Goal: Task Accomplishment & Management: Use online tool/utility

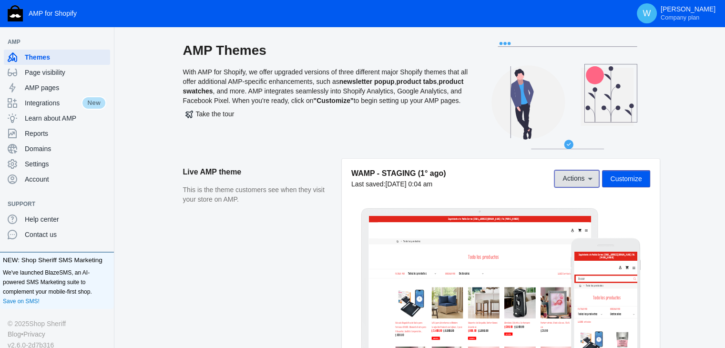
click at [588, 180] on icon at bounding box center [591, 179] width 10 height 10
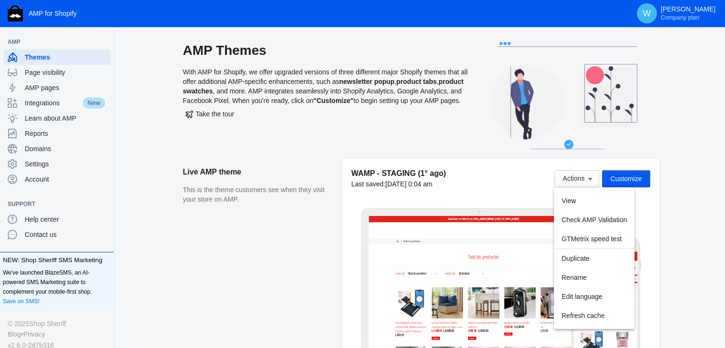
click at [497, 174] on div at bounding box center [362, 174] width 725 height 348
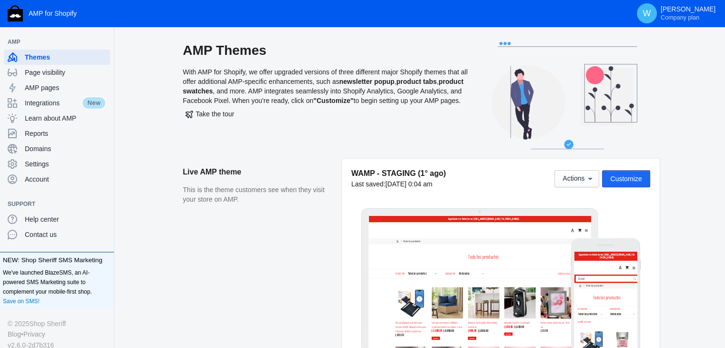
click at [626, 176] on span "Customize" at bounding box center [625, 179] width 31 height 8
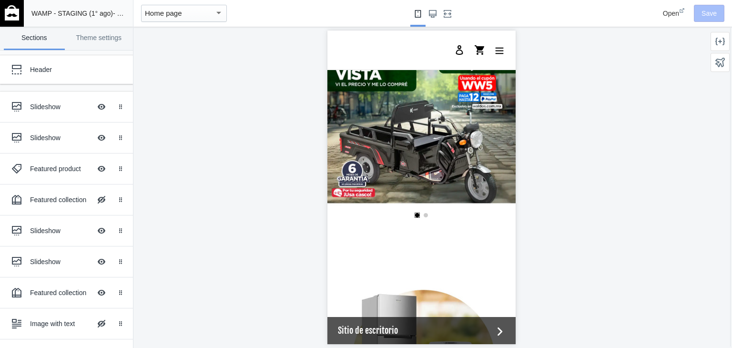
scroll to position [20, 0]
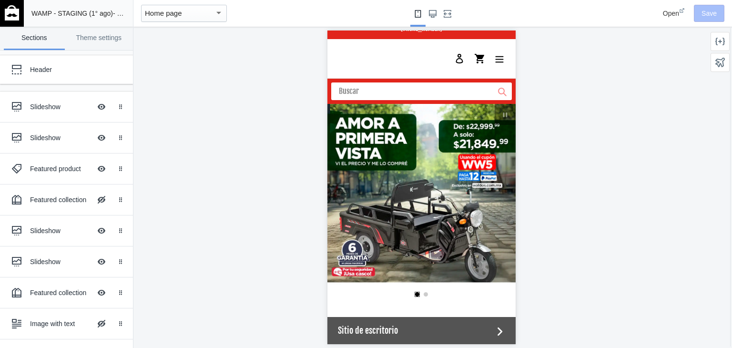
click at [14, 15] on img at bounding box center [12, 12] width 14 height 15
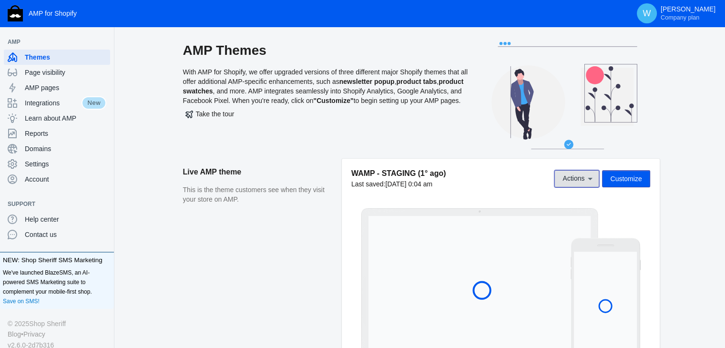
click at [588, 177] on icon at bounding box center [591, 179] width 10 height 10
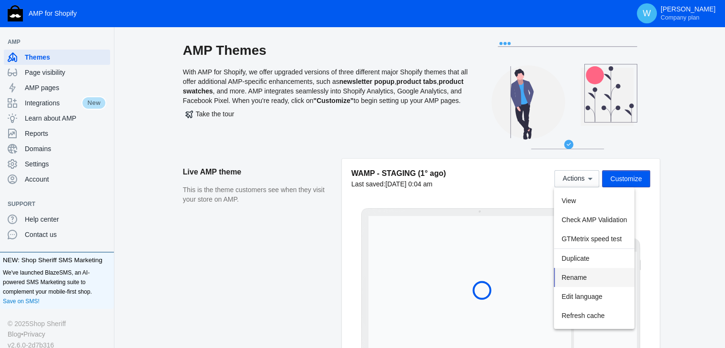
click at [586, 274] on span "Rename" at bounding box center [574, 278] width 25 height 8
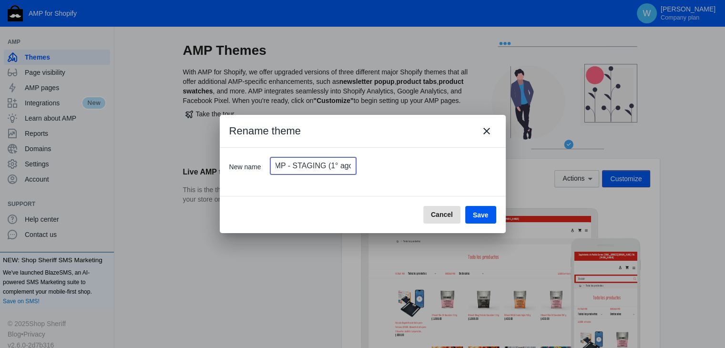
click at [332, 165] on input "WAMP - STAGING (1° ago)" at bounding box center [313, 165] width 86 height 17
type input "WAMP - STAGING (22 ago)"
click at [480, 212] on span "Save" at bounding box center [481, 215] width 16 height 8
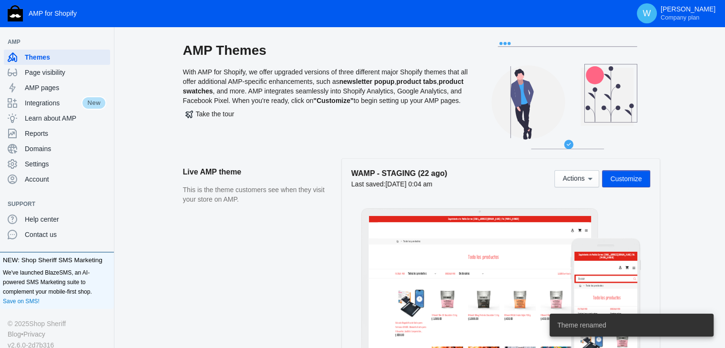
click at [287, 253] on aside "Live AMP theme This is the theme customers see when they visit your store on AM…" at bounding box center [262, 264] width 159 height 211
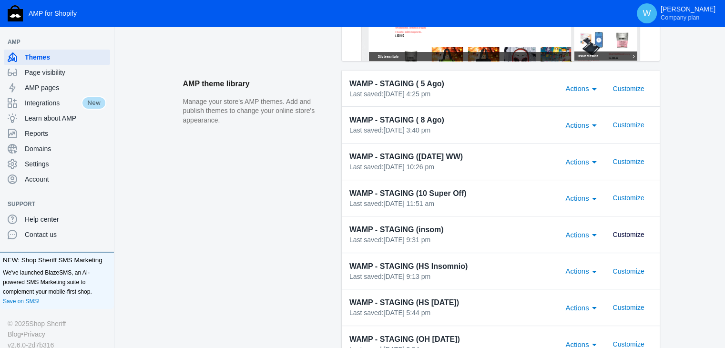
click at [637, 235] on span "Customize" at bounding box center [628, 235] width 31 height 8
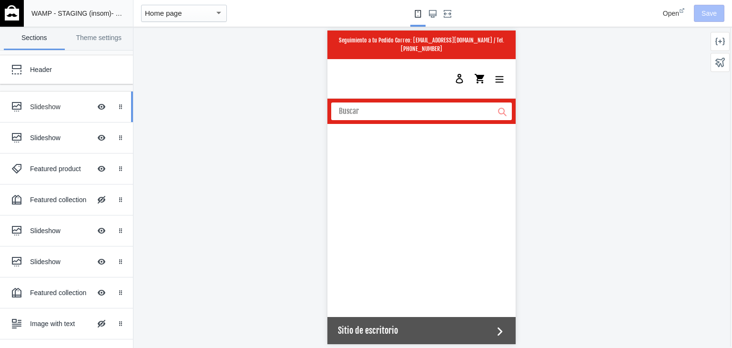
click at [34, 107] on div "Slideshow" at bounding box center [60, 107] width 61 height 10
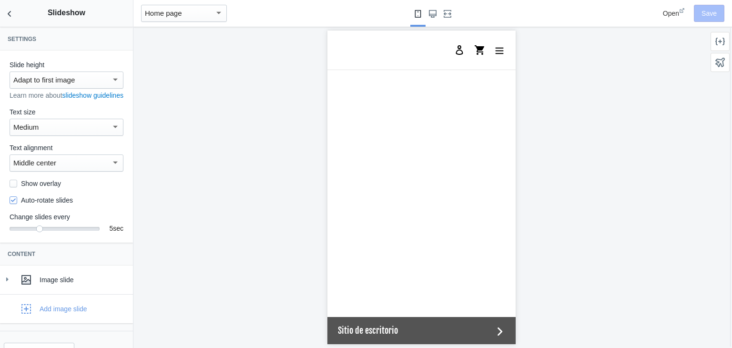
scroll to position [31, 0]
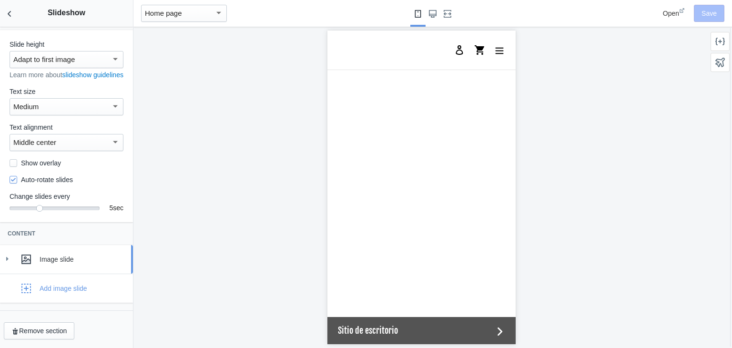
click at [7, 261] on icon at bounding box center [7, 259] width 10 height 10
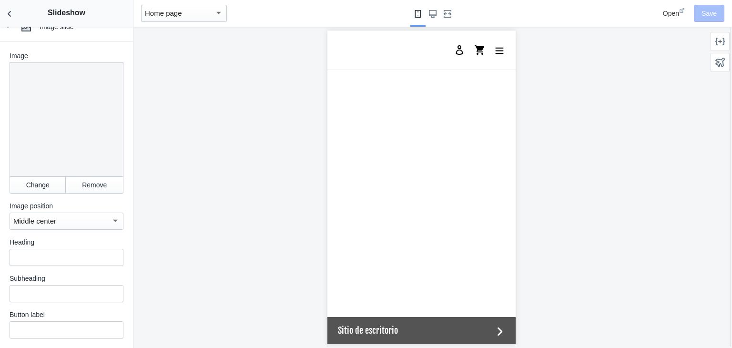
scroll to position [254, 0]
click at [36, 185] on button "Change" at bounding box center [38, 184] width 56 height 17
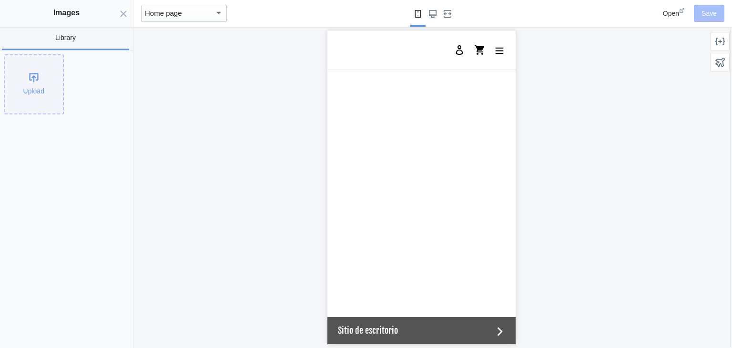
click at [38, 69] on div "Upload" at bounding box center [34, 84] width 58 height 58
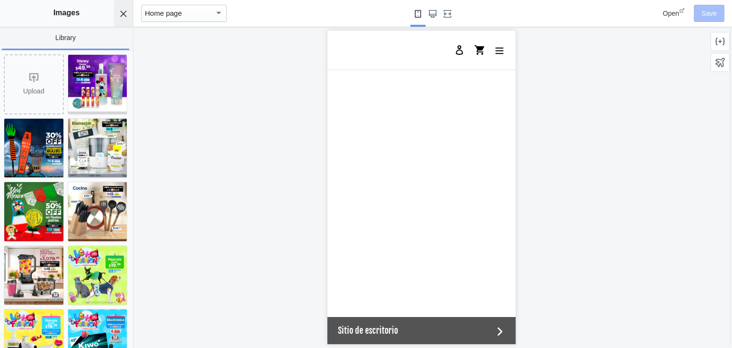
click at [122, 18] on button "Close panel" at bounding box center [123, 13] width 19 height 27
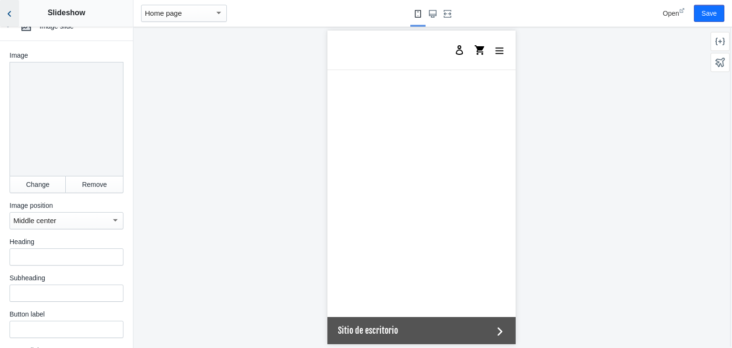
click at [10, 18] on icon "Back to sections" at bounding box center [10, 14] width 10 height 10
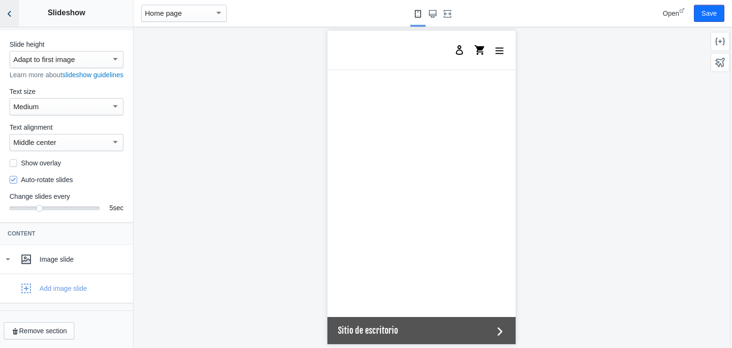
scroll to position [31, 0]
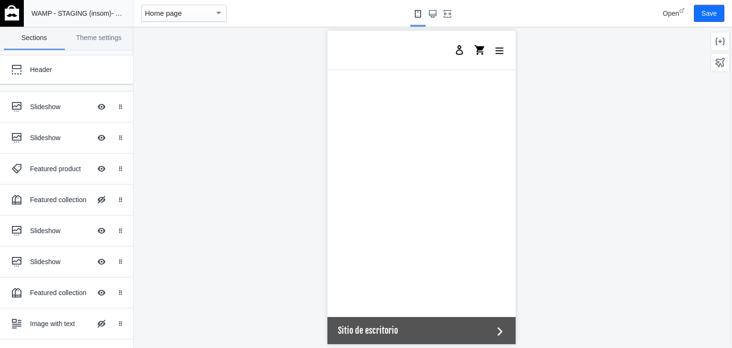
click at [10, 18] on img at bounding box center [12, 12] width 14 height 15
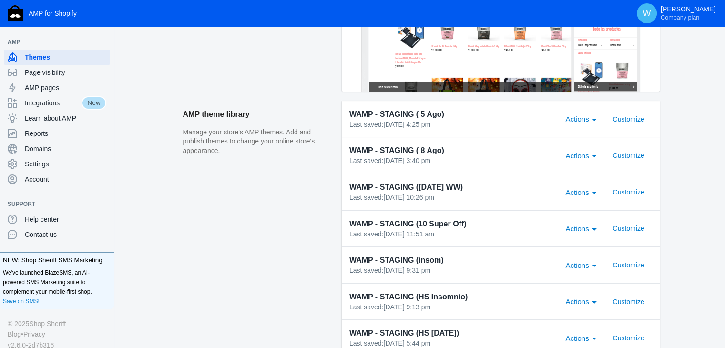
scroll to position [268, 0]
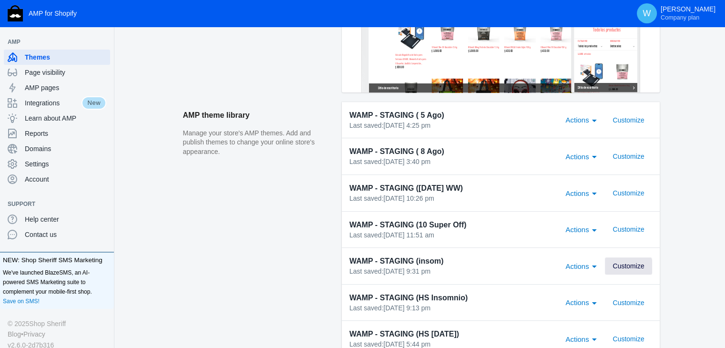
click at [629, 266] on span "Customize" at bounding box center [628, 266] width 31 height 8
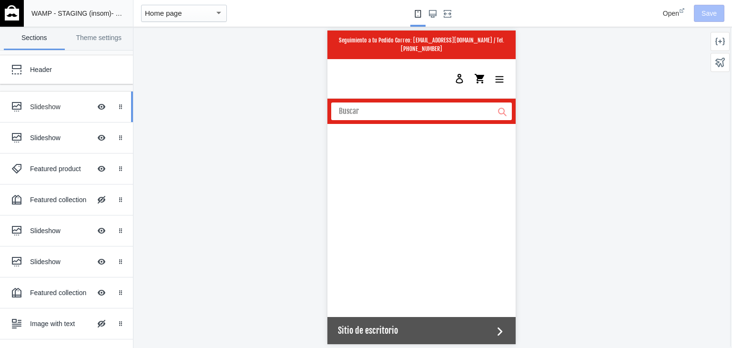
click at [49, 111] on div "Slideshow Hide Image with text overlay" at bounding box center [59, 106] width 105 height 21
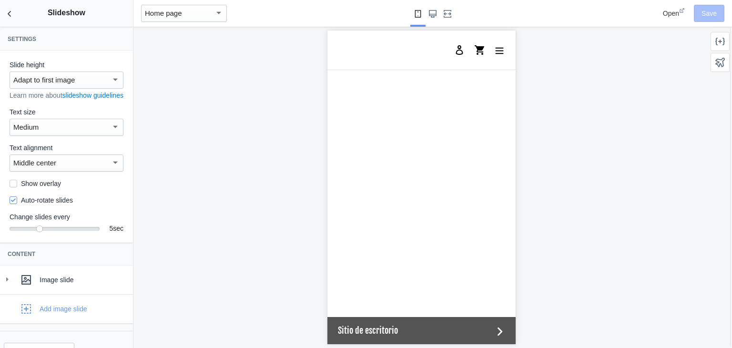
scroll to position [31, 0]
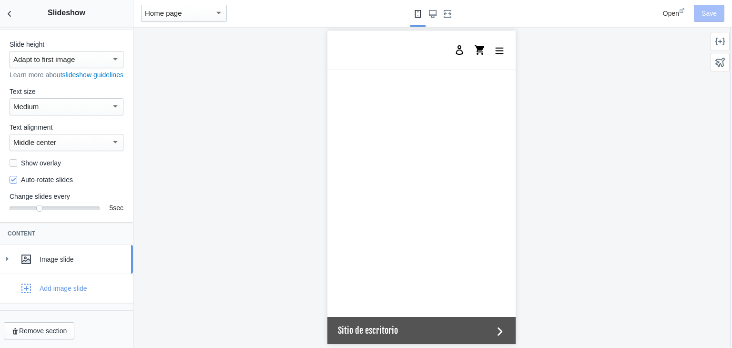
click at [11, 255] on div at bounding box center [7, 259] width 10 height 10
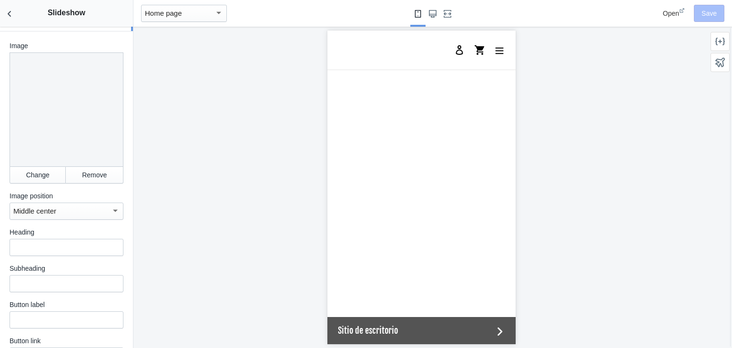
scroll to position [266, 0]
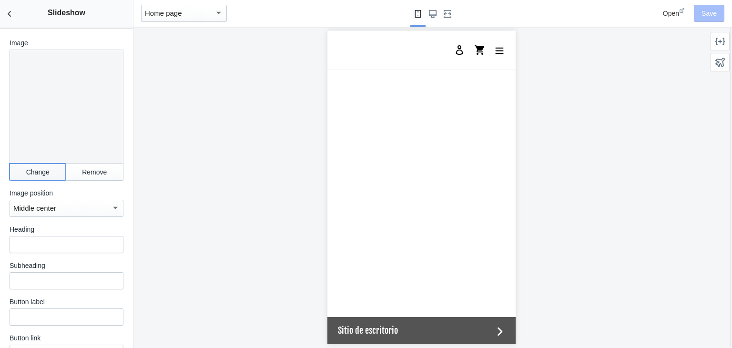
click at [36, 172] on button "Change" at bounding box center [38, 172] width 56 height 17
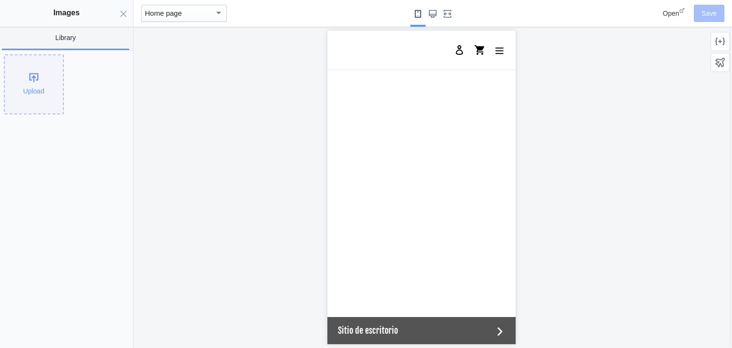
click at [25, 75] on div "Upload" at bounding box center [34, 84] width 58 height 58
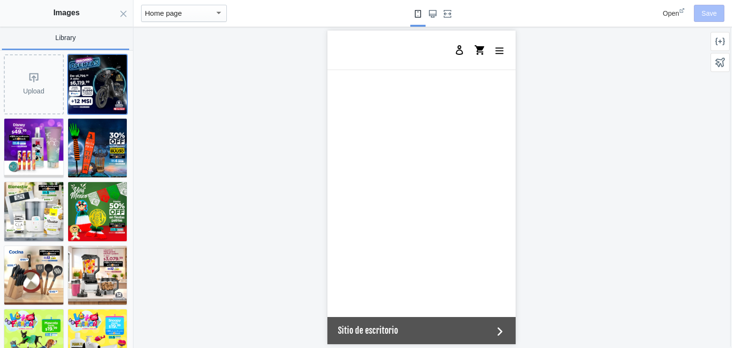
click at [93, 78] on img at bounding box center [97, 84] width 59 height 59
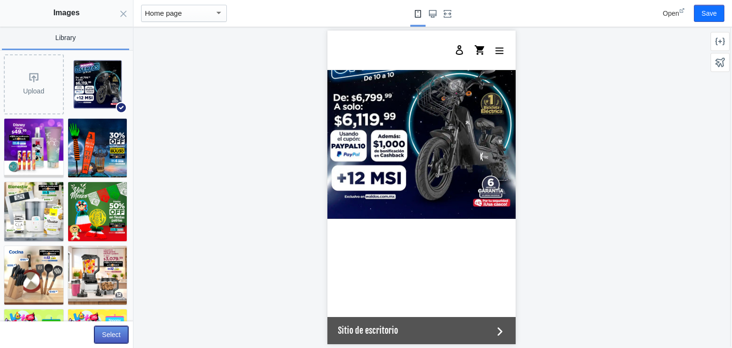
click at [113, 334] on button "Select" at bounding box center [111, 334] width 34 height 17
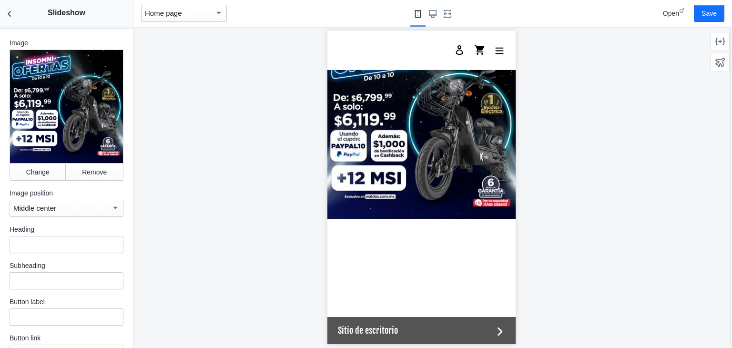
scroll to position [435, 0]
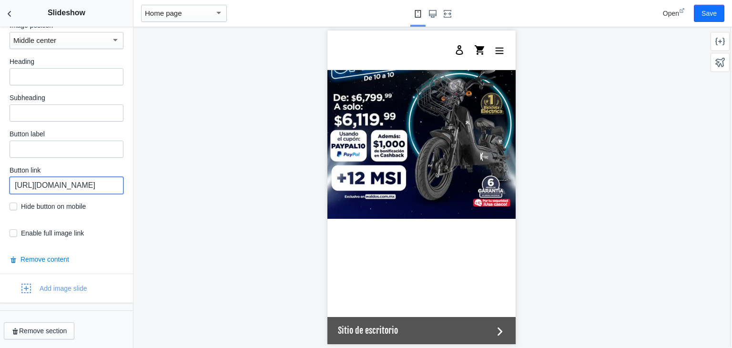
click at [92, 186] on input "https://waldos.com.mx/products/bicicleta-electrica-negra-kiwo-gy801" at bounding box center [67, 185] width 114 height 17
click at [34, 286] on div "button" at bounding box center [26, 288] width 19 height 19
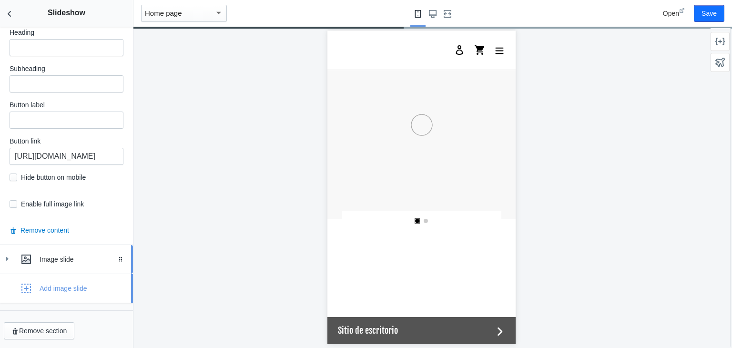
scroll to position [114, 0]
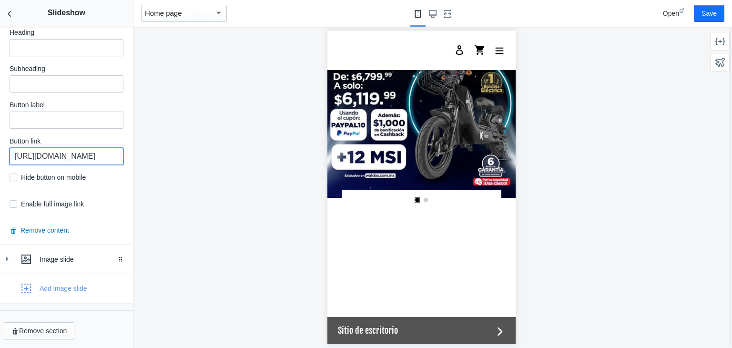
click at [81, 163] on input "https://waldos.com.mx/products/bicicleta-electrica-negra-kiwo-gy801" at bounding box center [67, 156] width 114 height 17
click at [13, 260] on div "Image slide" at bounding box center [66, 259] width 119 height 19
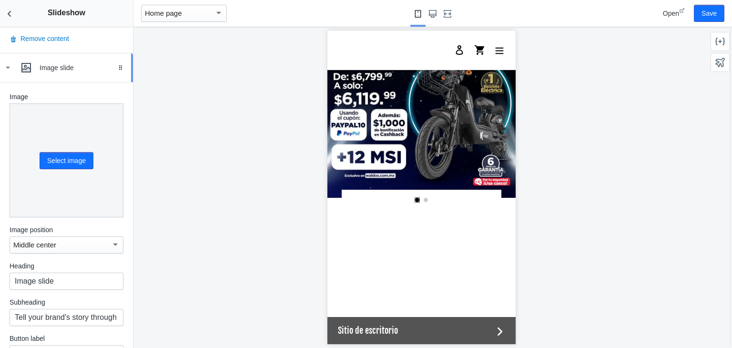
scroll to position [676, 0]
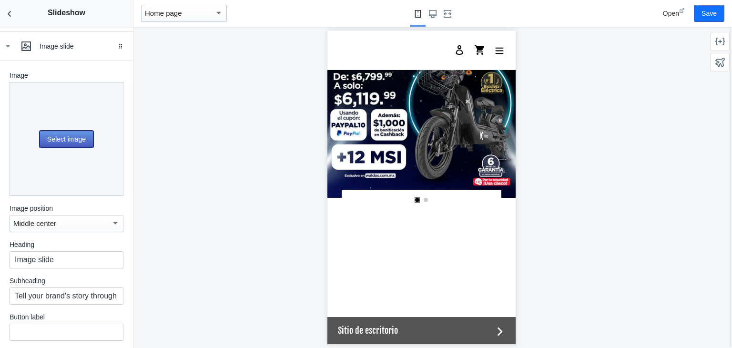
click at [66, 142] on button "Select image" at bounding box center [67, 139] width 54 height 17
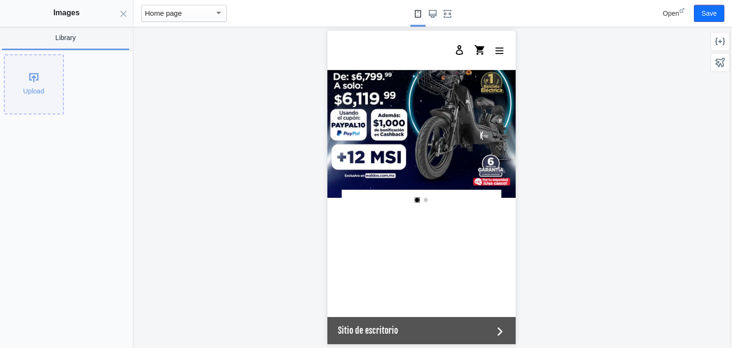
click at [36, 75] on div "Upload" at bounding box center [34, 84] width 58 height 58
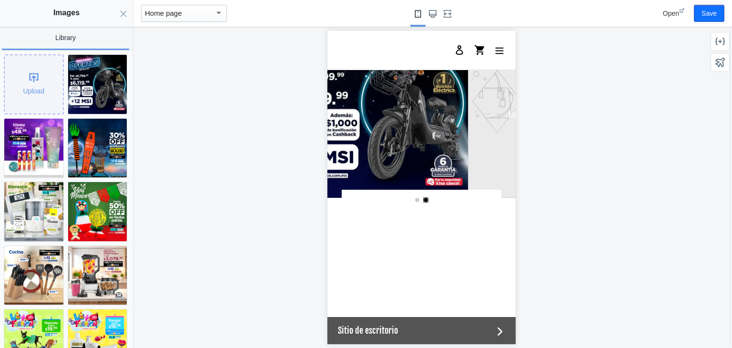
scroll to position [0, 0]
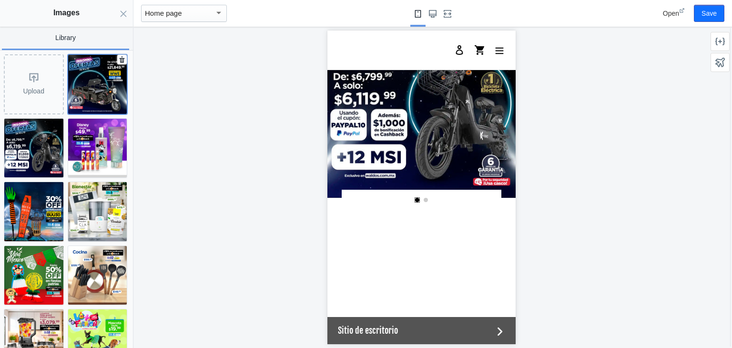
click at [72, 91] on img at bounding box center [97, 84] width 59 height 59
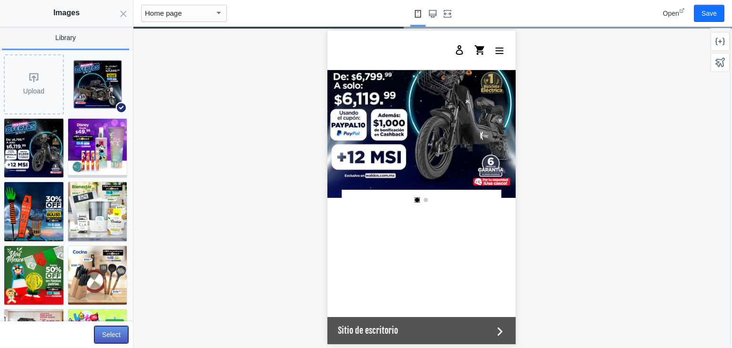
click at [114, 335] on button "Select" at bounding box center [111, 334] width 34 height 17
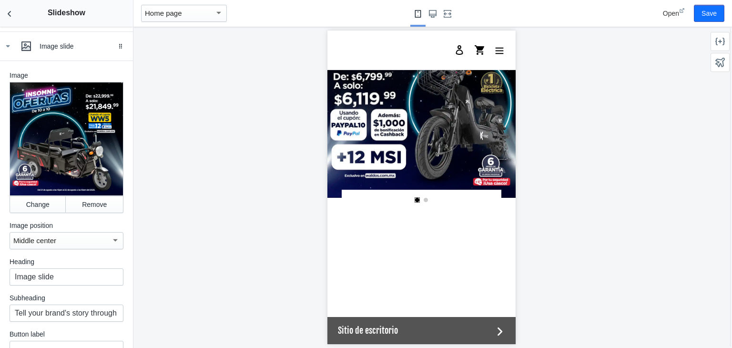
scroll to position [714, 0]
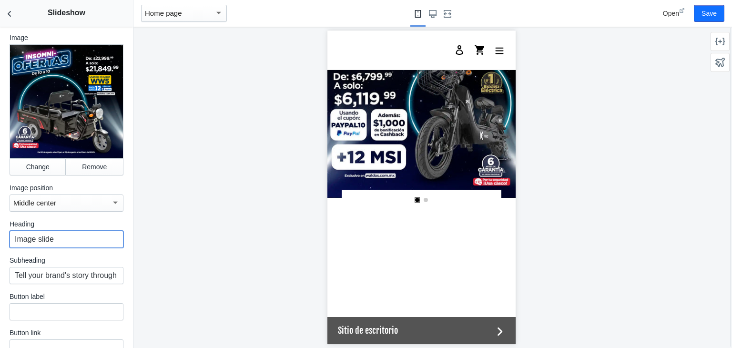
click at [55, 237] on input "Image slide" at bounding box center [67, 239] width 114 height 17
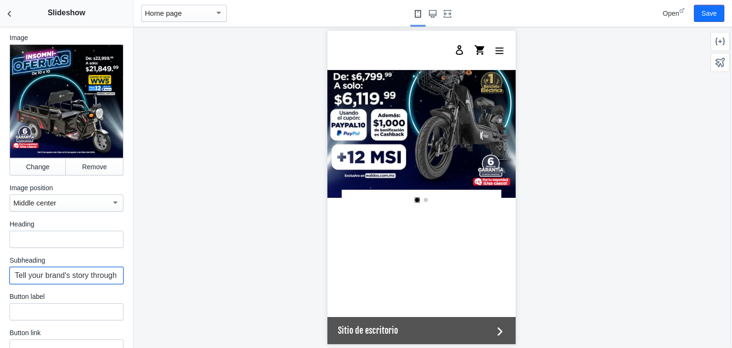
click at [63, 270] on input "Tell your brand's story through images" at bounding box center [67, 275] width 114 height 17
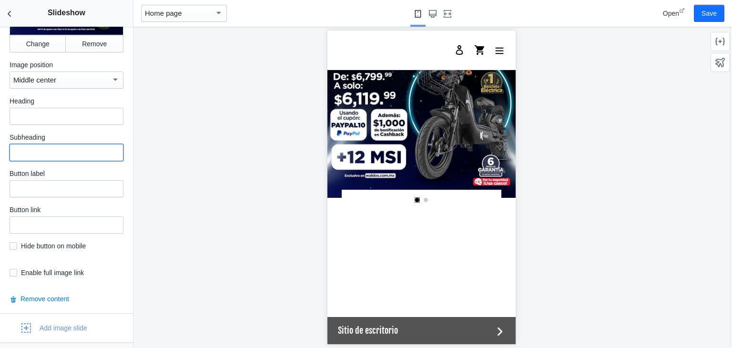
scroll to position [837, 0]
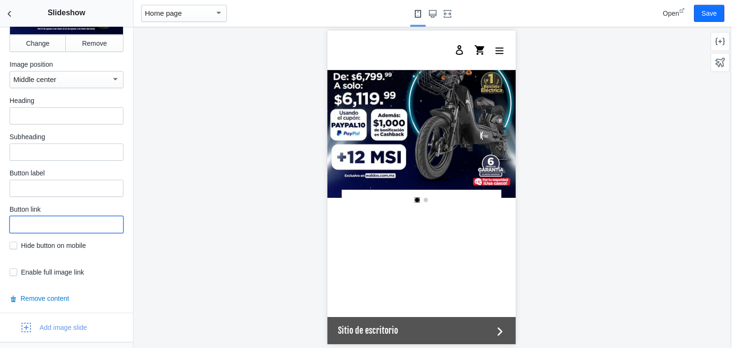
click at [46, 220] on input "text" at bounding box center [67, 224] width 114 height 17
paste input "https://waldos.com.mx/collections/triciclosdecarga"
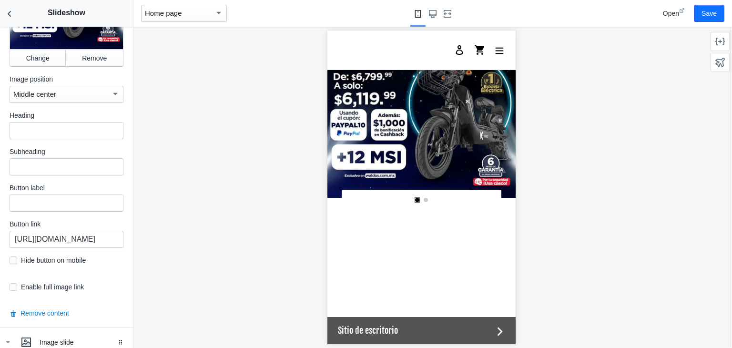
scroll to position [371, 0]
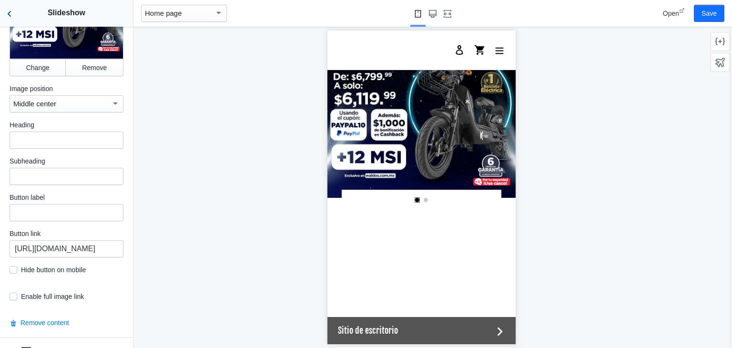
type input "https://waldos.com.mx/collections/triciclosdecarga"
click at [6, 10] on icon "Back to sections" at bounding box center [10, 14] width 10 height 10
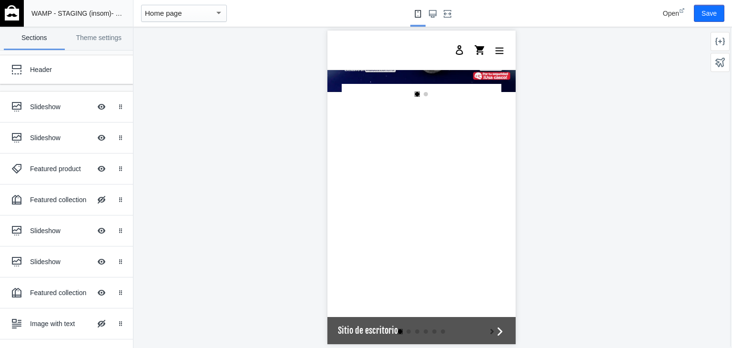
scroll to position [219, 0]
click at [39, 136] on div "Slideshow" at bounding box center [60, 138] width 61 height 10
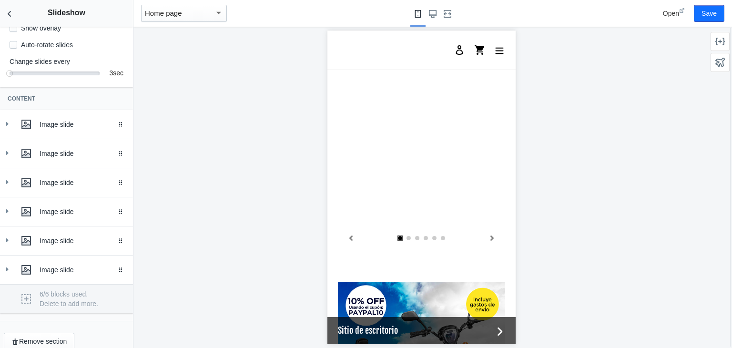
scroll to position [0, 181]
click at [10, 129] on icon at bounding box center [7, 124] width 10 height 10
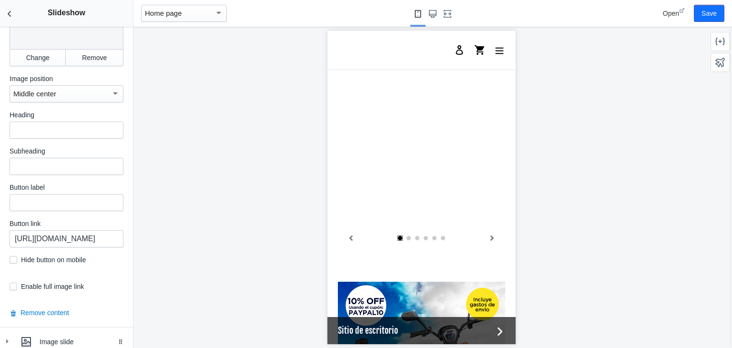
scroll to position [381, 0]
click at [86, 240] on input "https://waldos.com.mx/collections/electronica" at bounding box center [67, 237] width 114 height 17
click at [41, 56] on button "Change" at bounding box center [38, 56] width 56 height 17
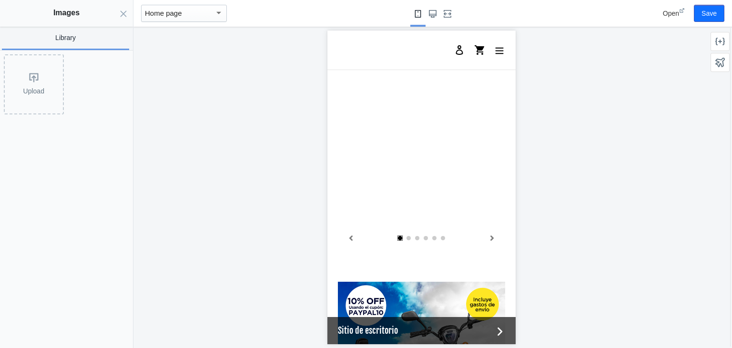
scroll to position [0, 0]
click at [34, 87] on div "Upload" at bounding box center [34, 84] width 58 height 58
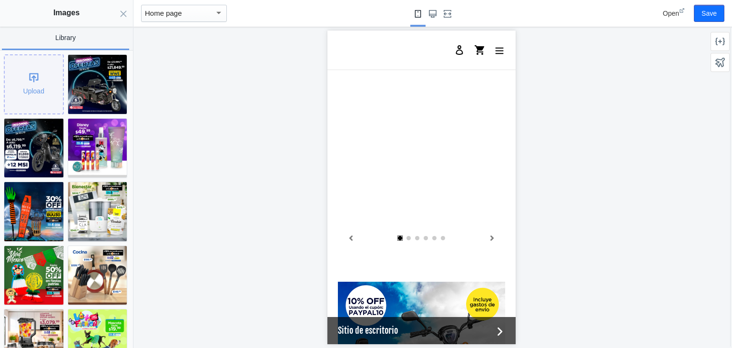
scroll to position [0, 181]
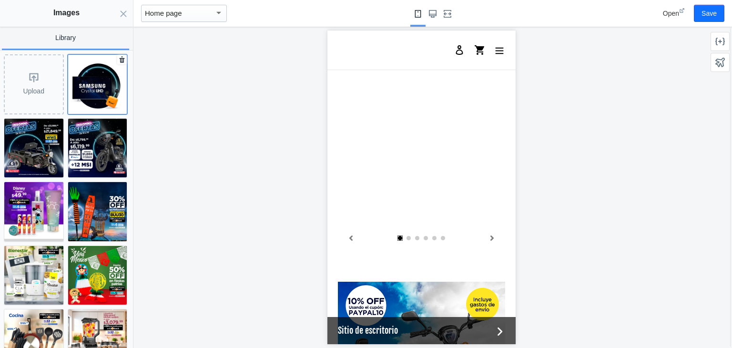
click at [100, 86] on img at bounding box center [97, 84] width 59 height 59
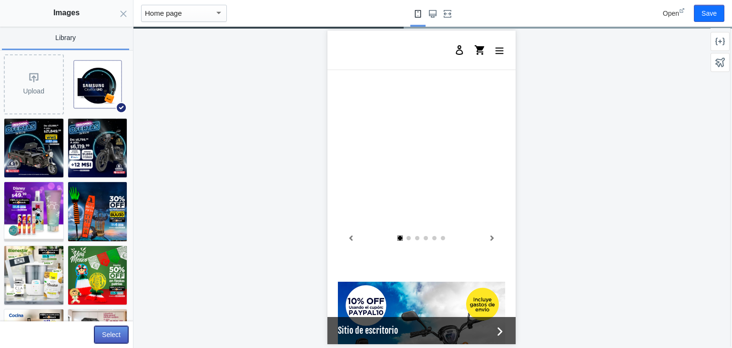
click at [111, 336] on button "Select" at bounding box center [111, 334] width 34 height 17
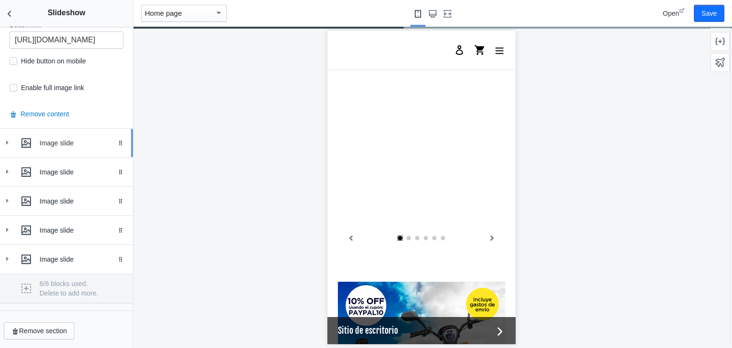
scroll to position [0, 0]
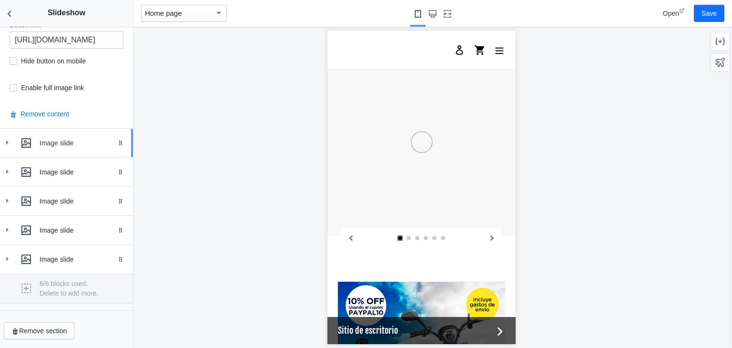
click at [11, 141] on div at bounding box center [7, 143] width 10 height 10
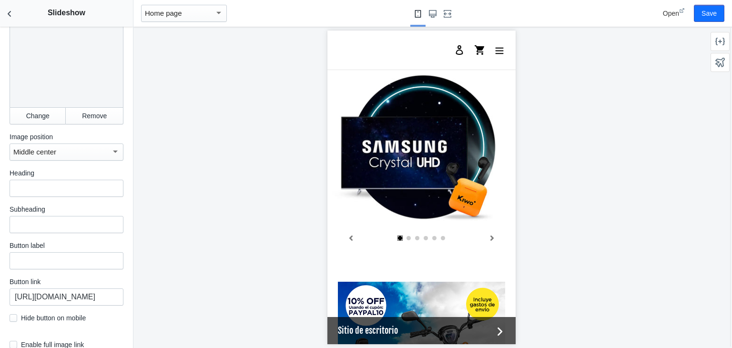
scroll to position [765, 0]
click at [79, 294] on input "https://waldos.com.mx/collections/decoracion-hogar" at bounding box center [67, 296] width 114 height 17
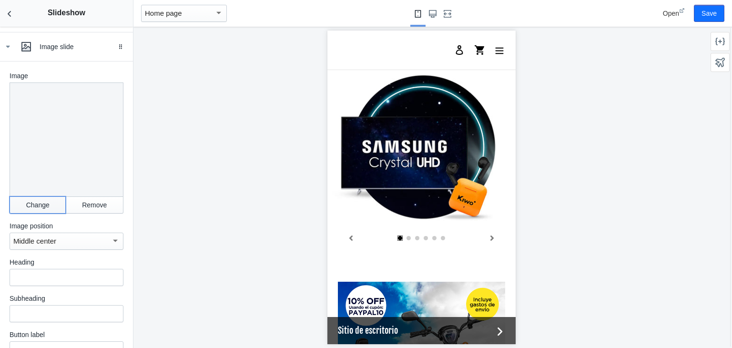
click at [31, 202] on button "Change" at bounding box center [38, 204] width 56 height 17
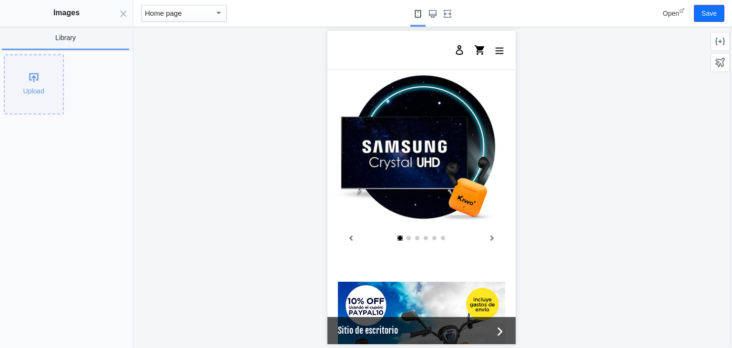
scroll to position [0, 181]
click at [28, 65] on div "Upload" at bounding box center [34, 84] width 58 height 58
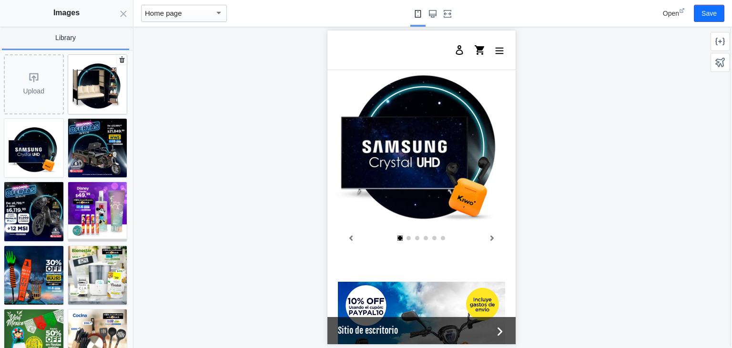
scroll to position [0, 0]
click at [96, 87] on img at bounding box center [97, 84] width 59 height 59
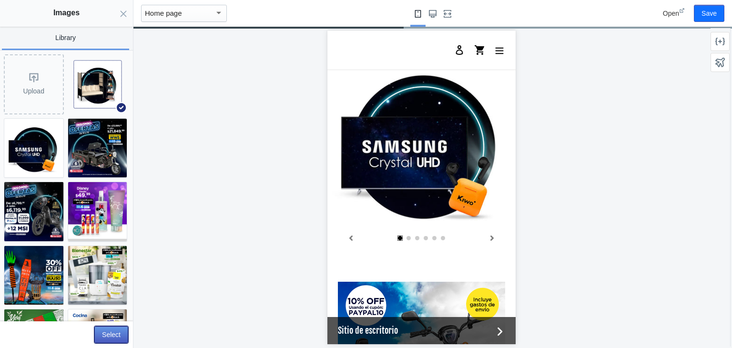
click at [108, 335] on button "Select" at bounding box center [111, 334] width 34 height 17
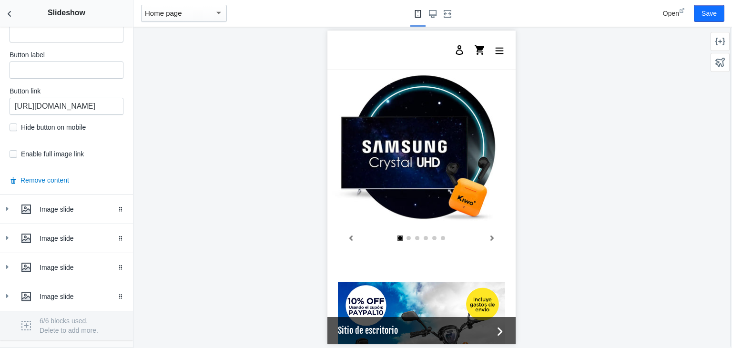
scroll to position [962, 0]
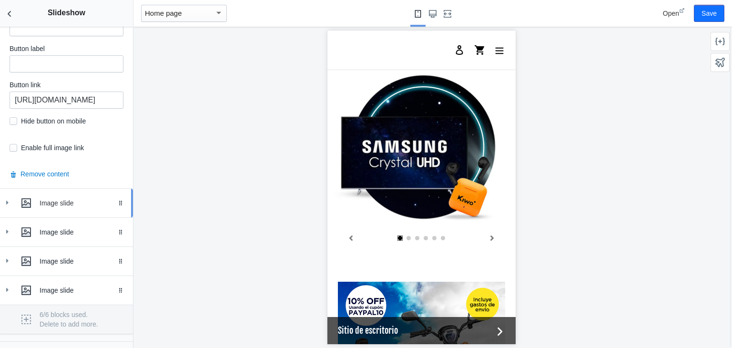
click at [8, 194] on div "Image slide" at bounding box center [66, 203] width 119 height 19
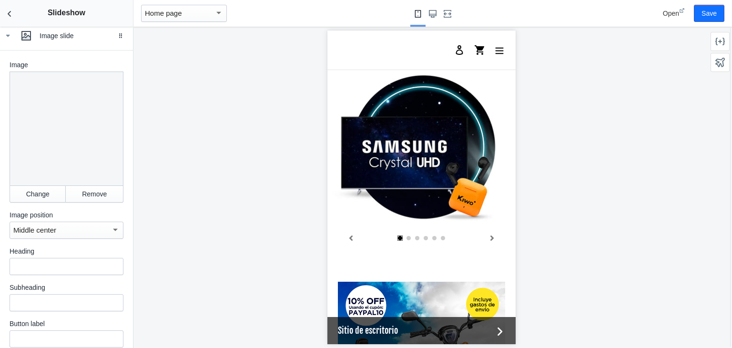
scroll to position [0, 181]
click at [23, 186] on button "Change" at bounding box center [38, 194] width 56 height 17
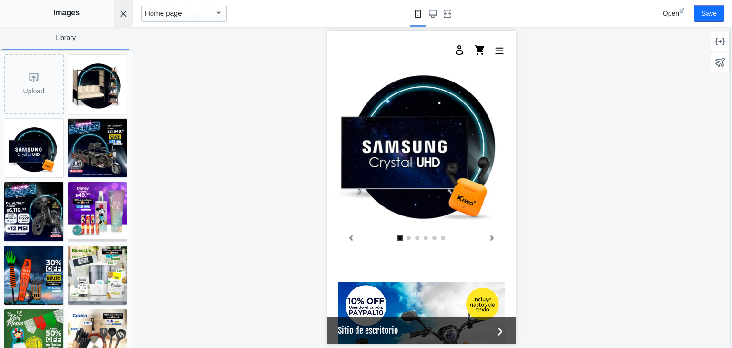
click at [122, 10] on button "Close panel" at bounding box center [123, 13] width 19 height 27
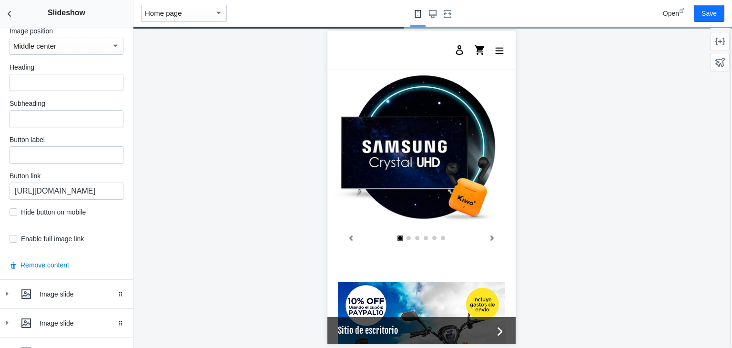
scroll to position [0, 0]
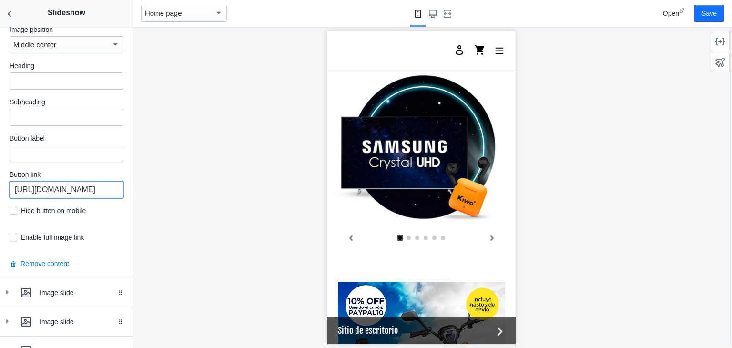
click at [74, 181] on input "https://waldos.com.mx/collections/electrodomesticos-y-linea-blanca" at bounding box center [67, 189] width 114 height 17
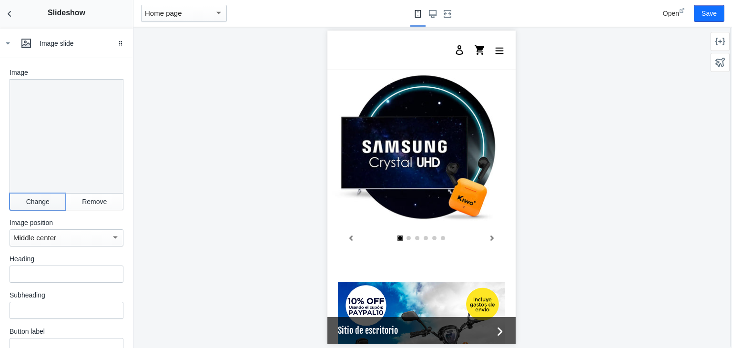
click at [36, 193] on button "Change" at bounding box center [38, 201] width 56 height 17
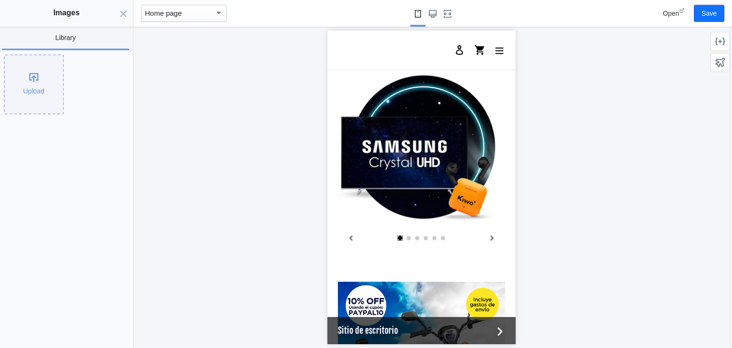
click at [29, 81] on div "Upload" at bounding box center [34, 84] width 58 height 58
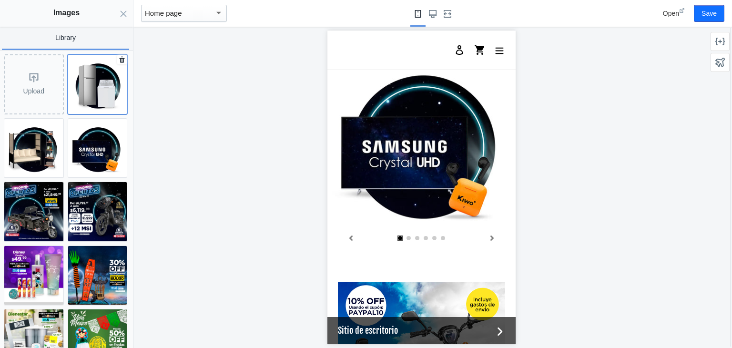
click at [98, 90] on img at bounding box center [97, 84] width 59 height 59
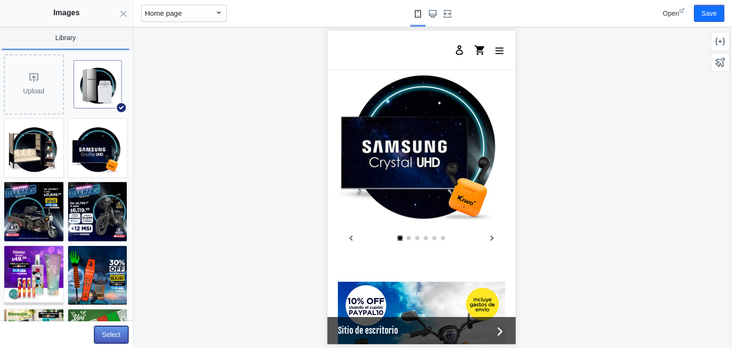
click at [109, 334] on button "Select" at bounding box center [111, 334] width 34 height 17
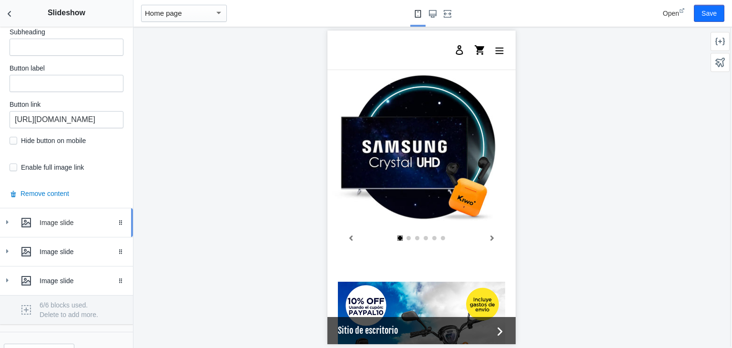
click at [11, 217] on div at bounding box center [7, 222] width 10 height 10
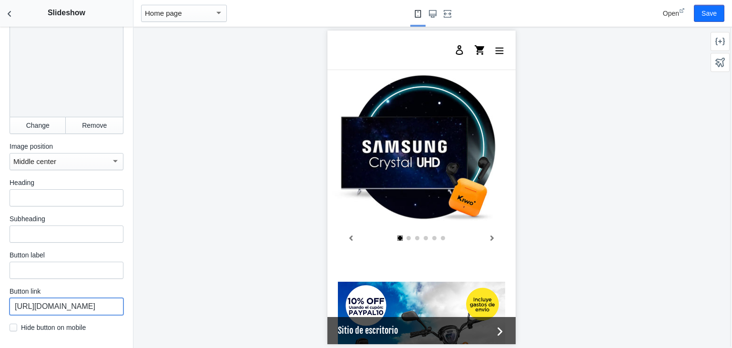
click at [74, 298] on input "https://waldos.com.mx/collections/perfumeria" at bounding box center [67, 306] width 114 height 17
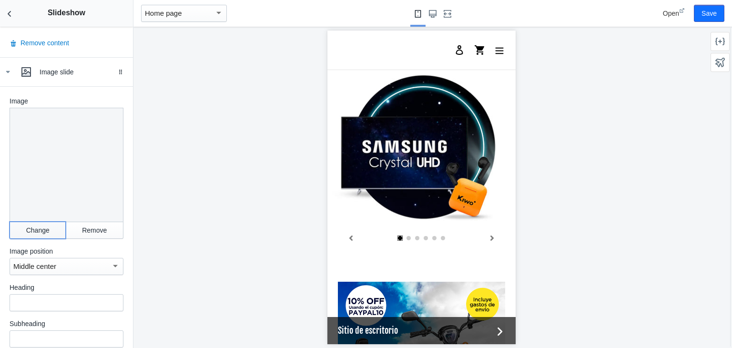
click at [42, 222] on button "Change" at bounding box center [38, 230] width 56 height 17
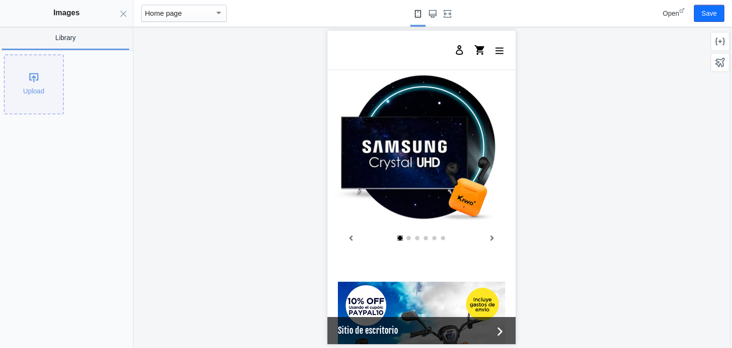
click at [37, 89] on div "Upload" at bounding box center [34, 84] width 58 height 58
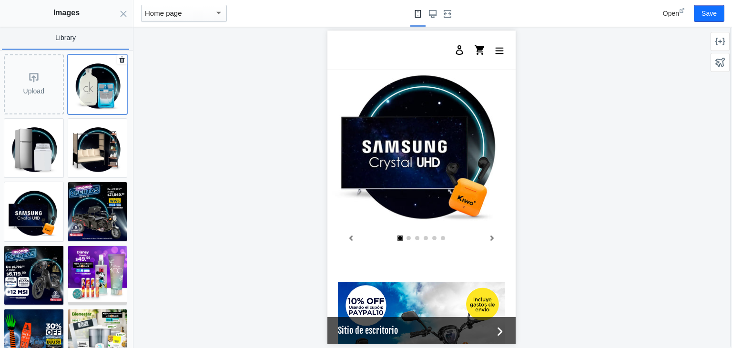
click at [93, 82] on img at bounding box center [97, 84] width 59 height 59
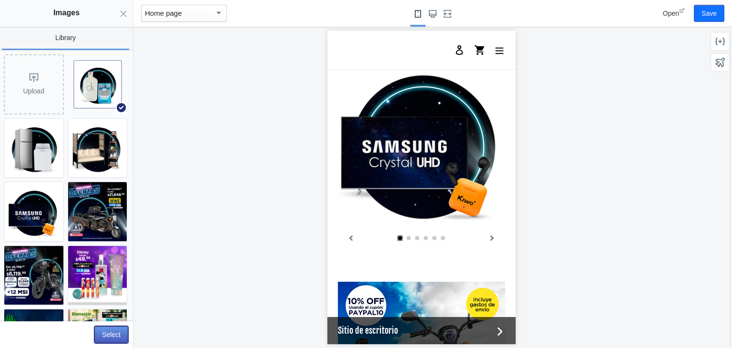
click at [117, 332] on button "Select" at bounding box center [111, 334] width 34 height 17
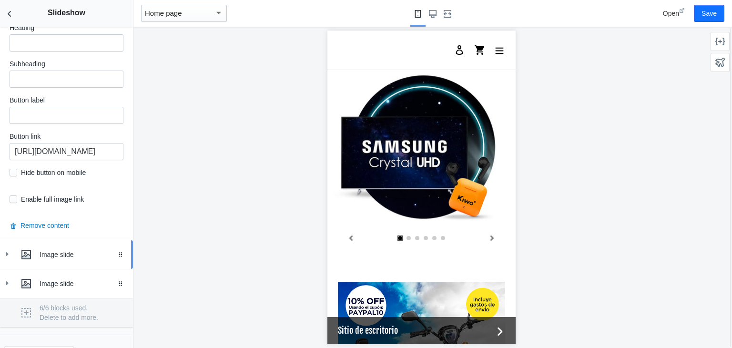
click at [10, 249] on icon at bounding box center [7, 254] width 10 height 10
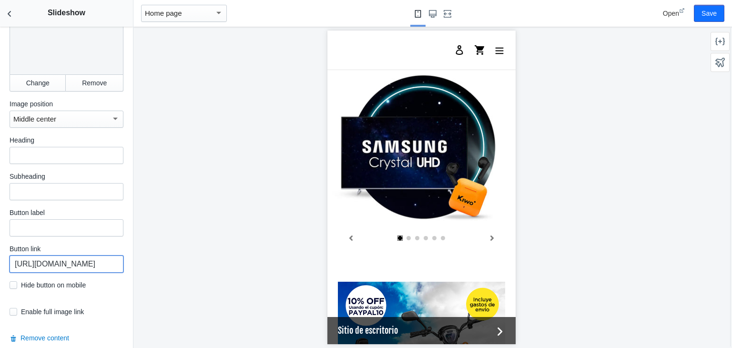
click at [72, 256] on input "https://waldos.com.mx/collections/maquillaje-y-belleza" at bounding box center [67, 264] width 114 height 17
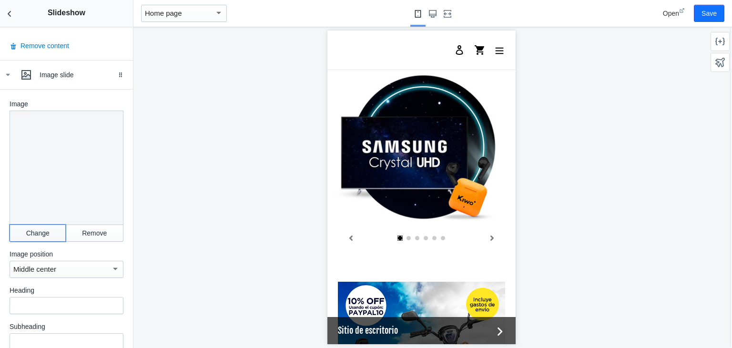
click at [31, 225] on button "Change" at bounding box center [38, 233] width 56 height 17
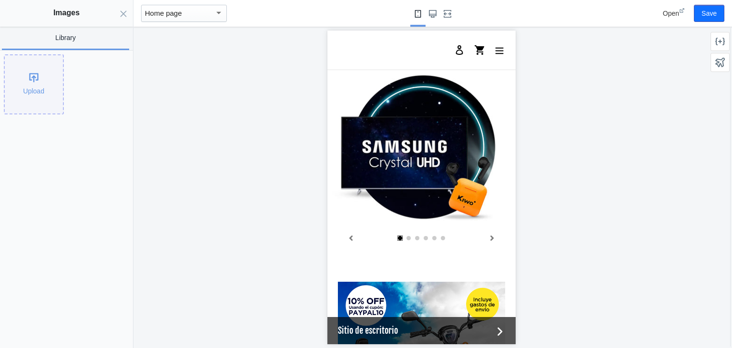
click at [23, 82] on div "Upload" at bounding box center [34, 84] width 58 height 58
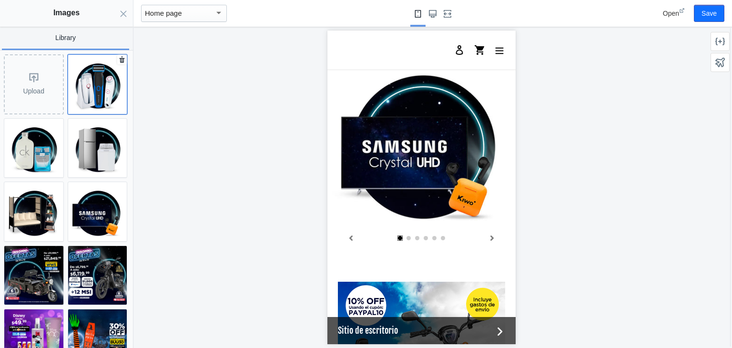
click at [93, 88] on img at bounding box center [97, 84] width 59 height 59
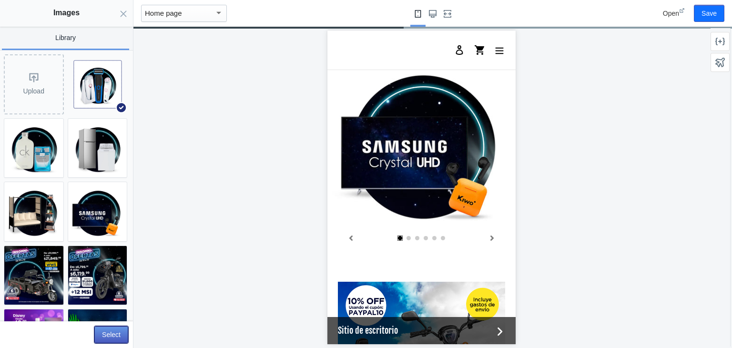
click at [116, 332] on button "Select" at bounding box center [111, 334] width 34 height 17
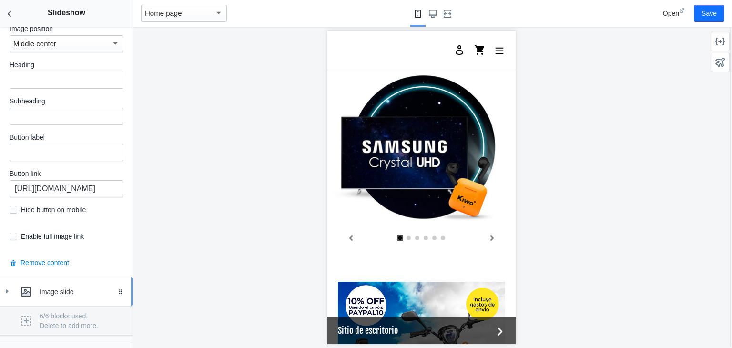
click at [5, 287] on icon at bounding box center [7, 292] width 10 height 10
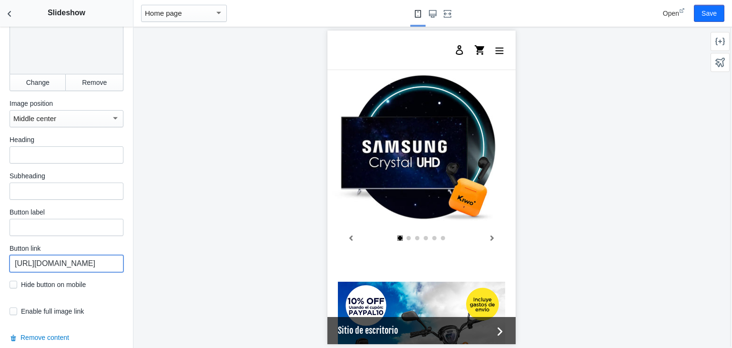
click at [83, 255] on input "https://waldos.com.mx/collections/juguetes" at bounding box center [67, 263] width 114 height 17
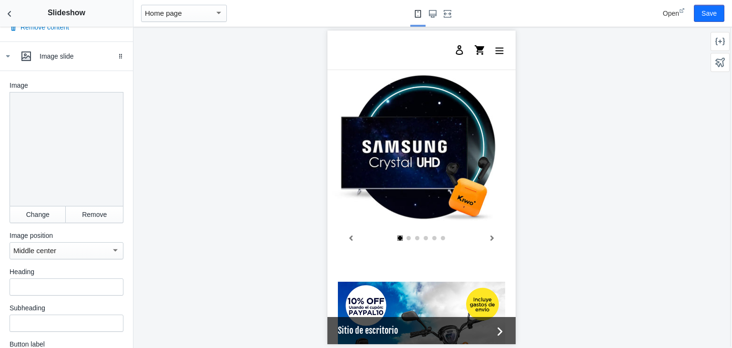
click at [40, 183] on div "Image Change Remove Image position Middle center Heading Subheading Button labe…" at bounding box center [67, 269] width 114 height 377
click at [39, 206] on button "Change" at bounding box center [38, 214] width 56 height 17
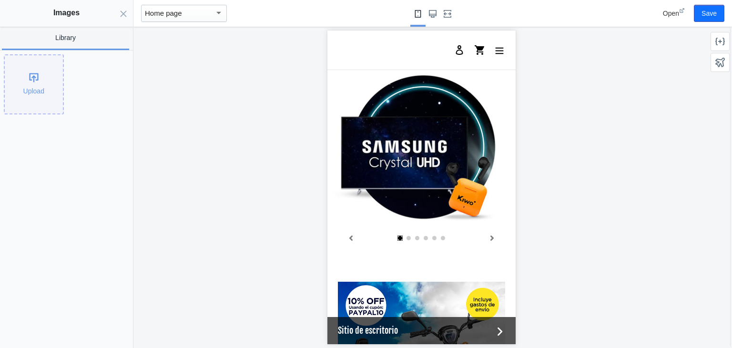
click at [41, 76] on div "Upload" at bounding box center [34, 84] width 58 height 58
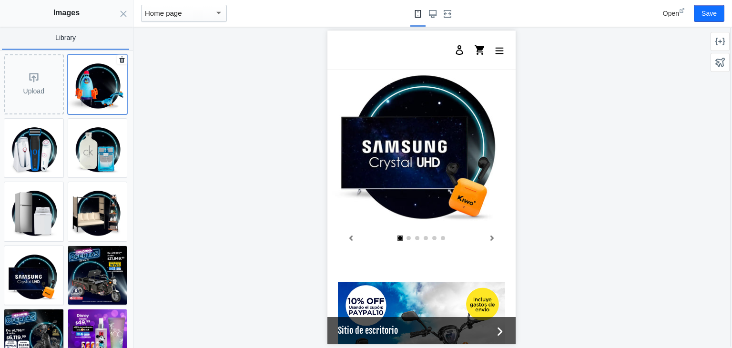
click at [84, 85] on img at bounding box center [97, 84] width 59 height 59
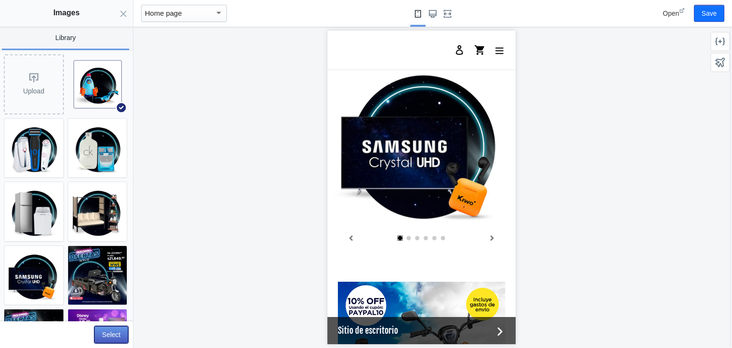
click at [112, 334] on button "Select" at bounding box center [111, 334] width 34 height 17
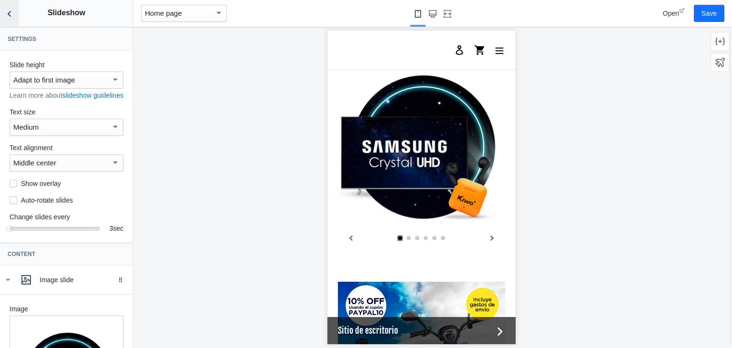
click at [17, 16] on button "Back to sections" at bounding box center [9, 13] width 19 height 27
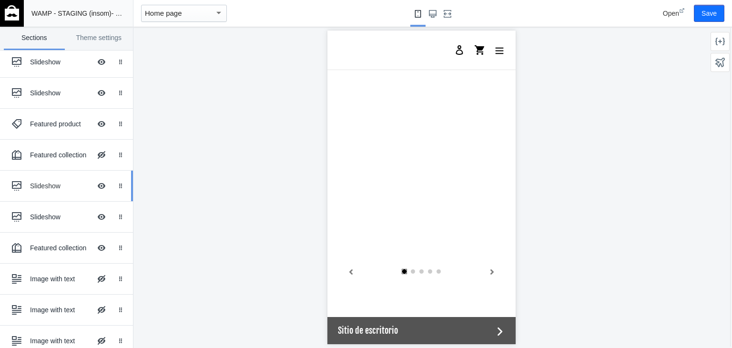
click at [44, 191] on div "Slideshow Hide Image with text overlay" at bounding box center [59, 185] width 105 height 21
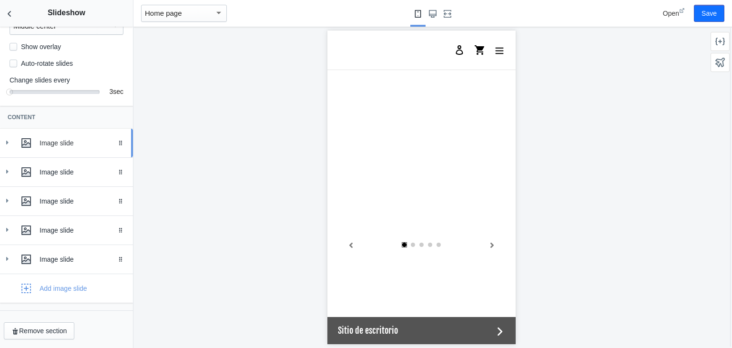
click at [6, 139] on icon at bounding box center [7, 143] width 10 height 10
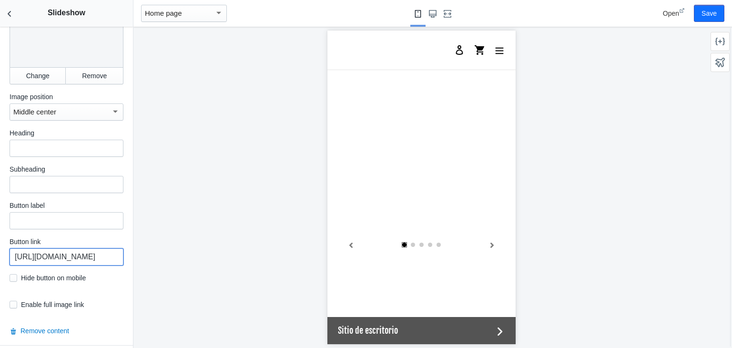
click at [87, 262] on input "https://waldos.com.mx/collections/electronica" at bounding box center [67, 256] width 114 height 17
click at [38, 79] on button "Change" at bounding box center [38, 75] width 56 height 17
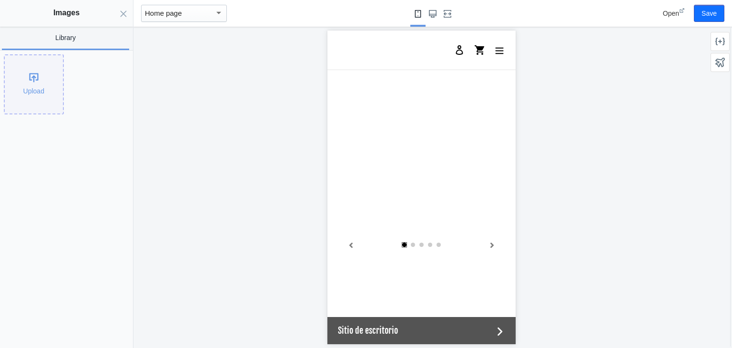
click at [41, 91] on div "Upload" at bounding box center [34, 84] width 58 height 58
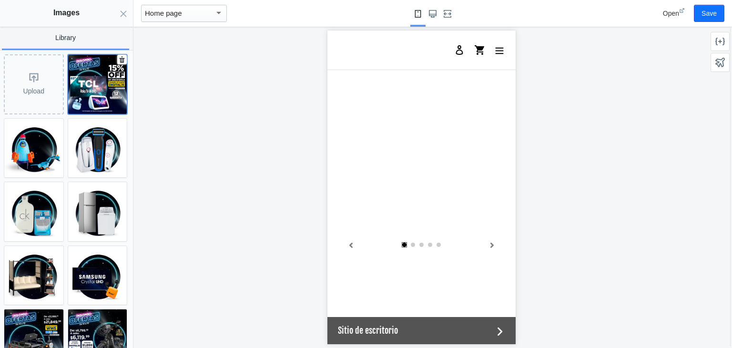
click at [87, 84] on img at bounding box center [97, 84] width 59 height 59
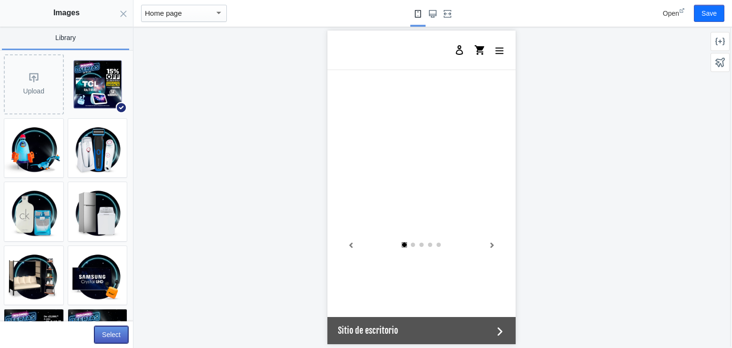
click at [114, 334] on button "Select" at bounding box center [111, 334] width 34 height 17
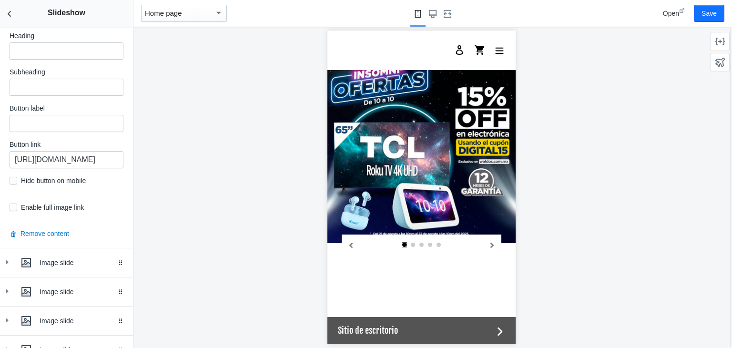
scroll to position [551, 0]
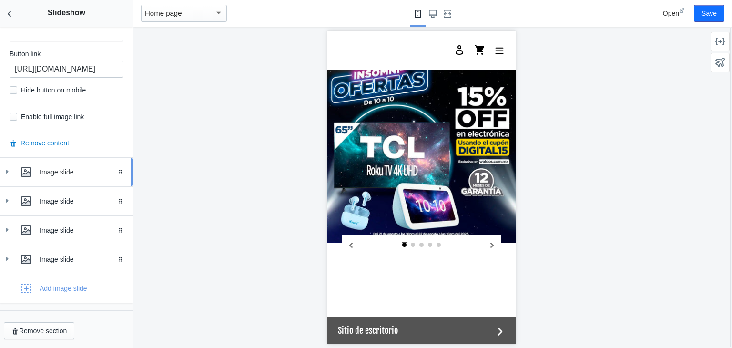
click at [10, 167] on icon at bounding box center [7, 172] width 10 height 10
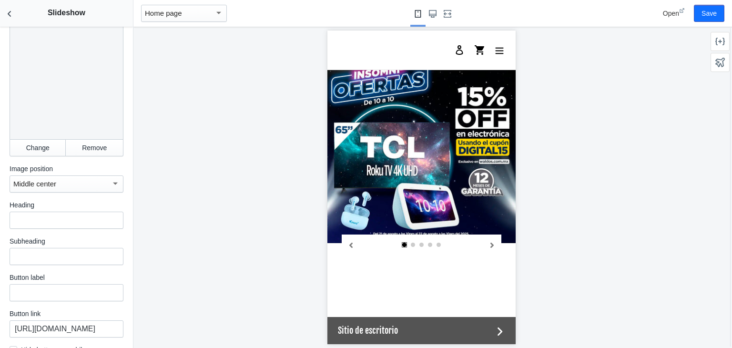
scroll to position [734, 0]
click at [30, 138] on button "Change" at bounding box center [38, 146] width 56 height 17
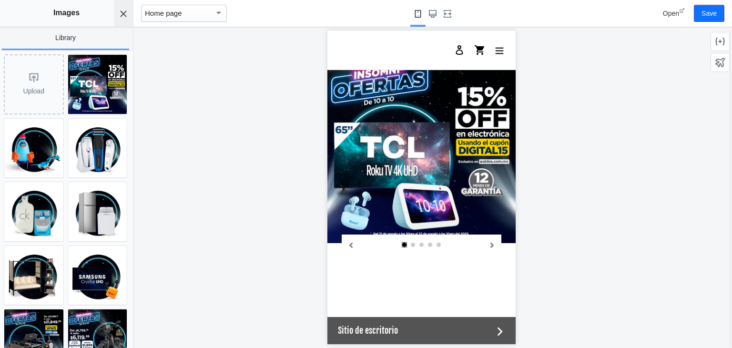
click at [128, 16] on button "Close panel" at bounding box center [123, 13] width 19 height 27
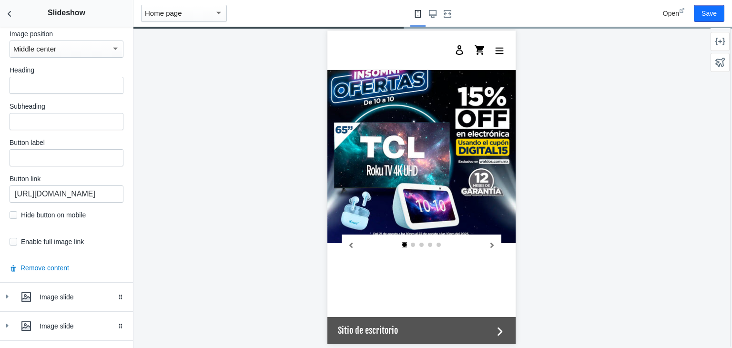
scroll to position [881, 0]
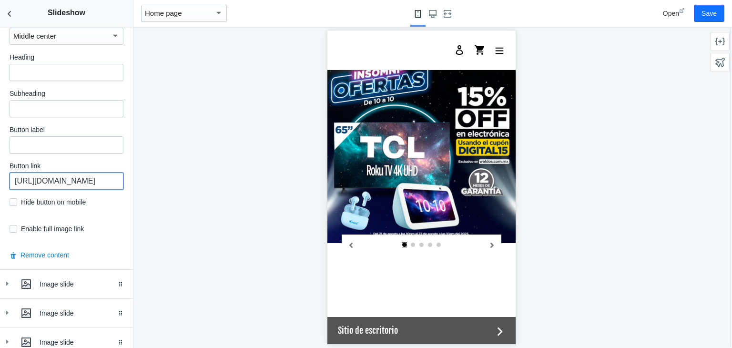
click at [81, 179] on input "https://waldos.com.mx/collections/muebles" at bounding box center [67, 181] width 114 height 17
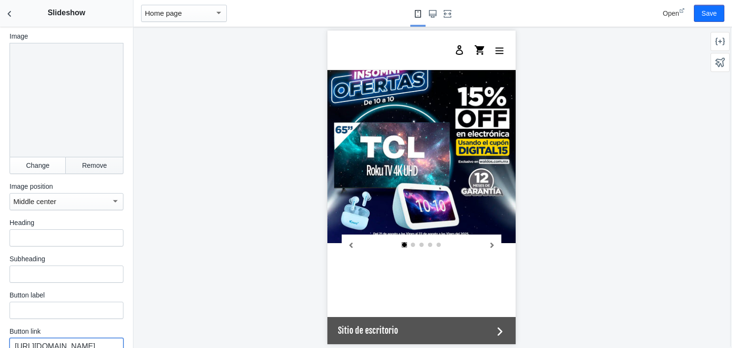
scroll to position [715, 0]
click at [40, 167] on button "Change" at bounding box center [38, 165] width 56 height 17
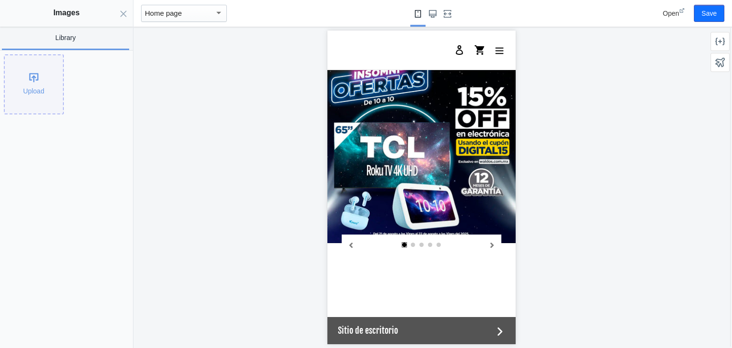
click at [26, 86] on div "Upload" at bounding box center [34, 84] width 58 height 58
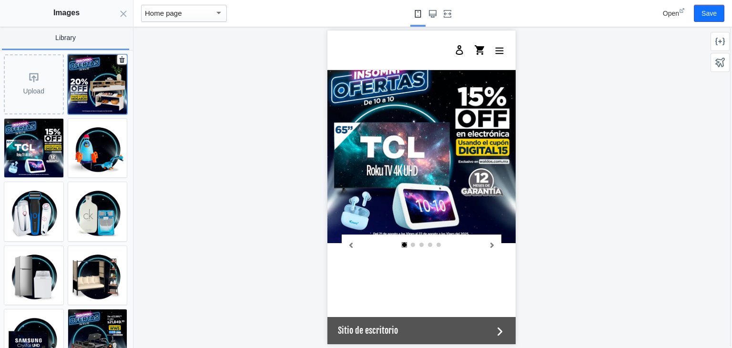
click at [95, 81] on img at bounding box center [97, 84] width 59 height 59
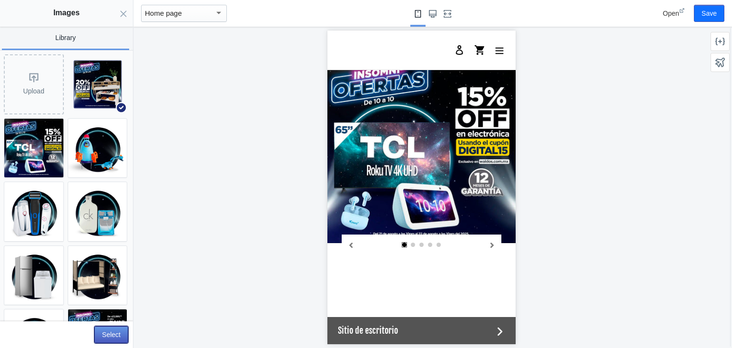
click at [109, 333] on button "Select" at bounding box center [111, 334] width 34 height 17
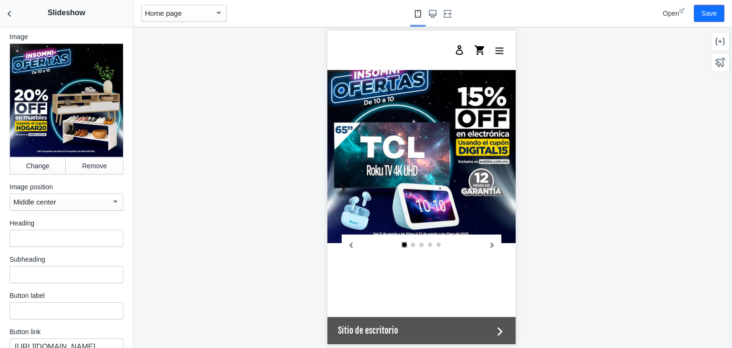
scroll to position [957, 0]
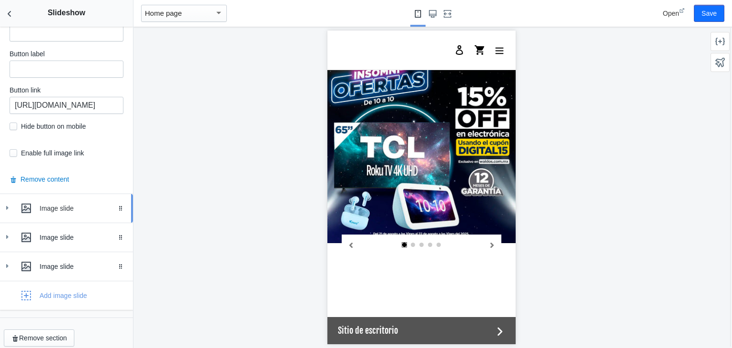
click at [6, 207] on link "Image slide Drag to reorder" at bounding box center [66, 208] width 133 height 29
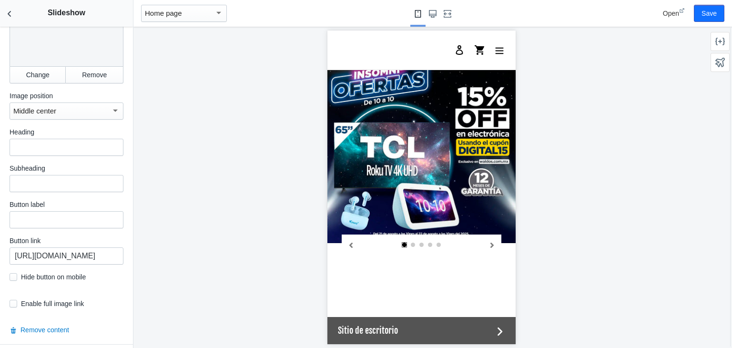
scroll to position [1249, 0]
click at [86, 247] on input "https://waldos.com.mx/collections/cristaleria" at bounding box center [67, 255] width 114 height 17
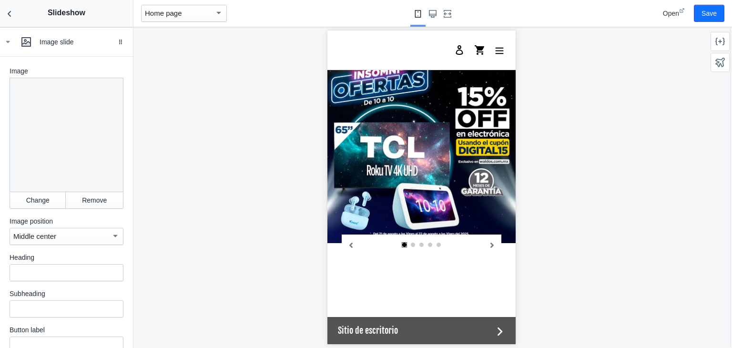
scroll to position [1115, 0]
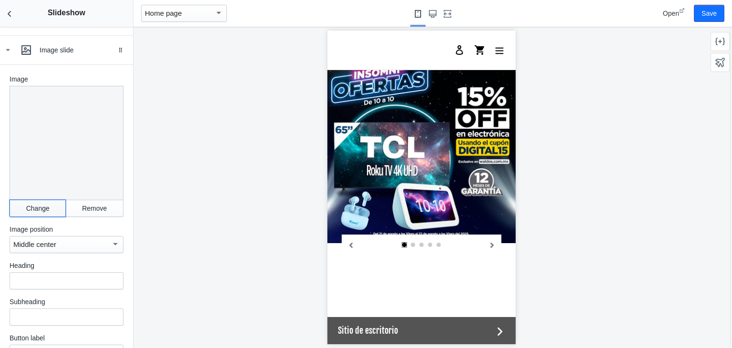
click at [44, 202] on button "Change" at bounding box center [38, 208] width 56 height 17
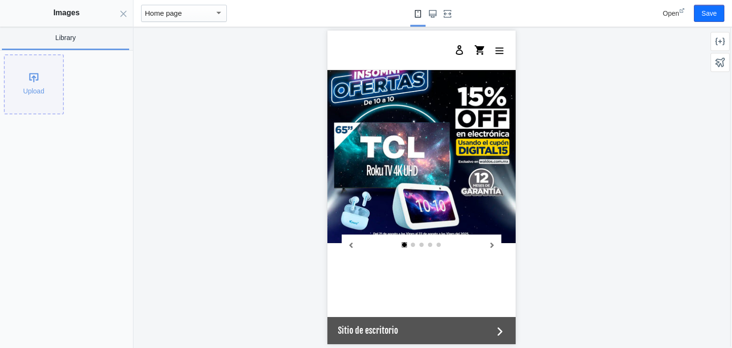
click at [33, 87] on div "Upload" at bounding box center [34, 84] width 58 height 58
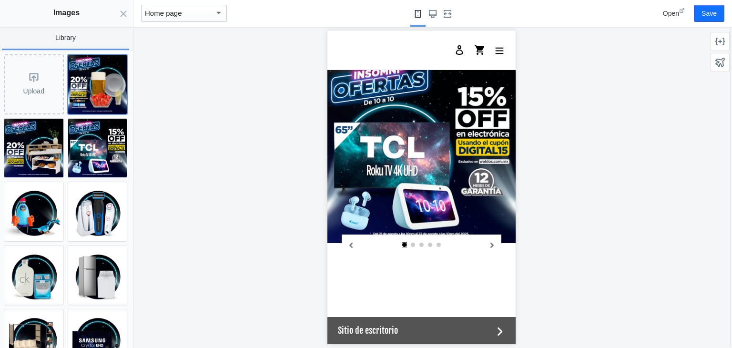
click at [102, 81] on img at bounding box center [97, 84] width 59 height 59
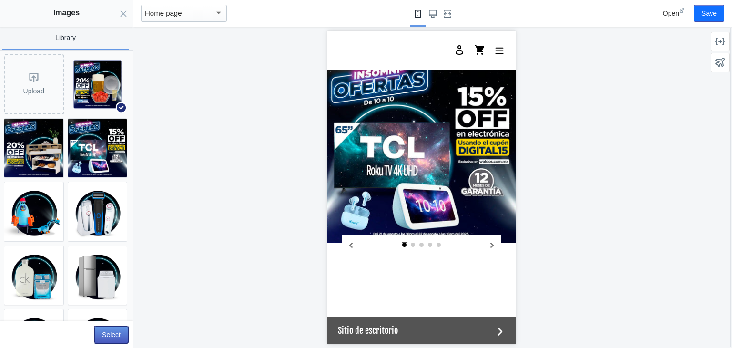
click at [115, 333] on button "Select" at bounding box center [111, 334] width 34 height 17
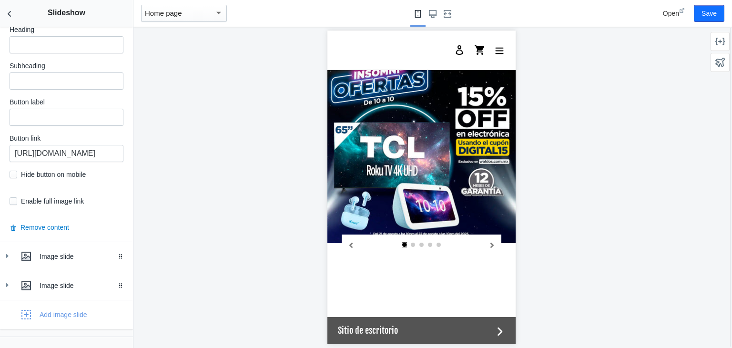
scroll to position [1354, 0]
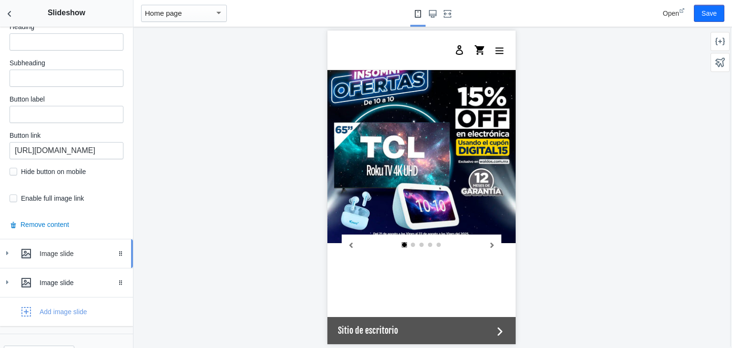
click at [5, 248] on icon at bounding box center [7, 253] width 10 height 10
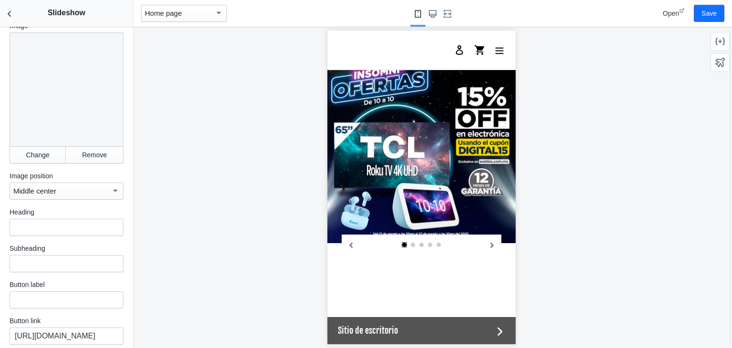
scroll to position [1612, 0]
click at [82, 327] on input "https://waldos.com.mx/collections/maquillaje-y-belleza" at bounding box center [67, 335] width 114 height 17
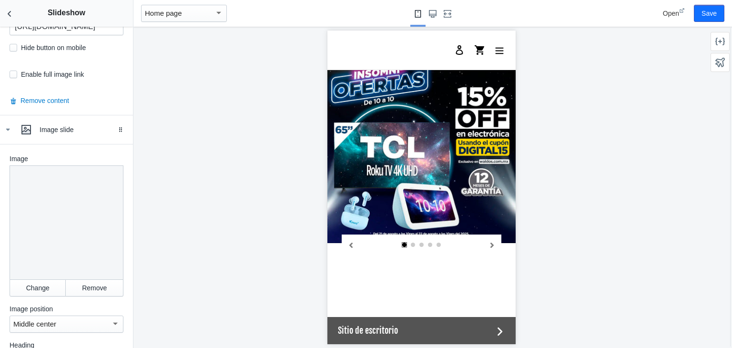
scroll to position [1475, 0]
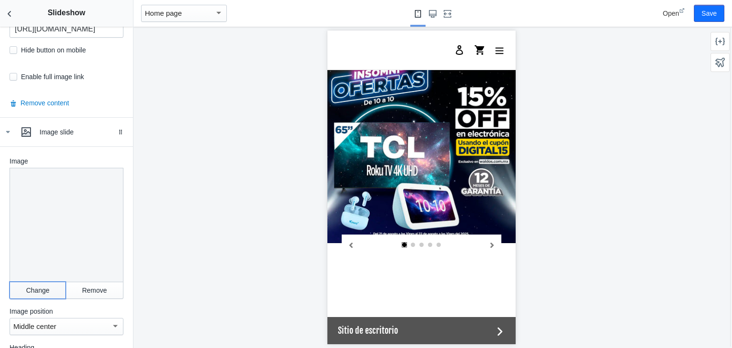
click at [35, 282] on button "Change" at bounding box center [38, 290] width 56 height 17
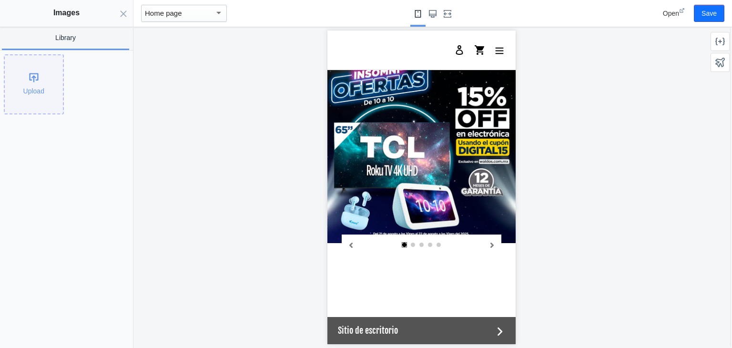
click at [31, 96] on div "Upload" at bounding box center [34, 84] width 58 height 58
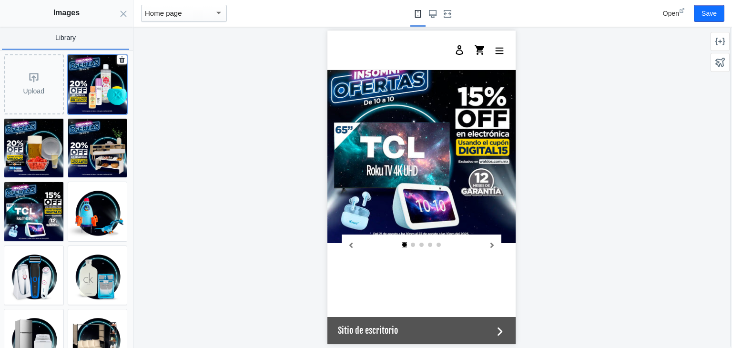
click at [89, 89] on img at bounding box center [97, 84] width 59 height 59
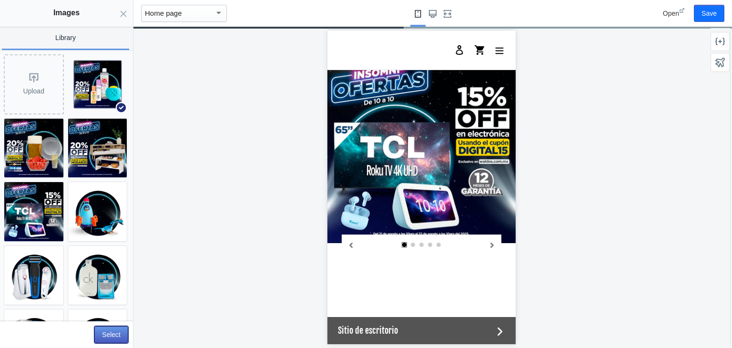
click at [111, 332] on button "Select" at bounding box center [111, 334] width 34 height 17
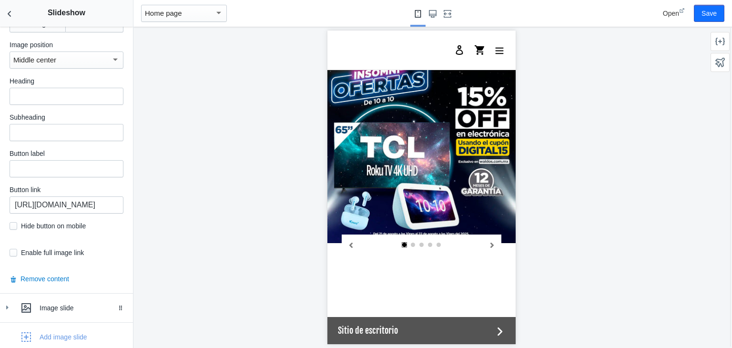
scroll to position [1753, 0]
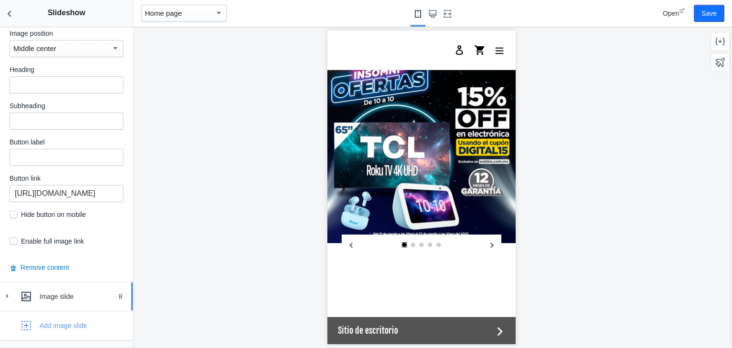
click at [9, 291] on icon at bounding box center [7, 296] width 10 height 10
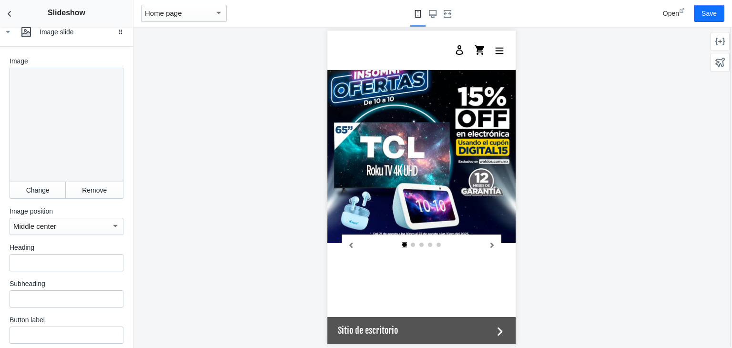
scroll to position [2088, 0]
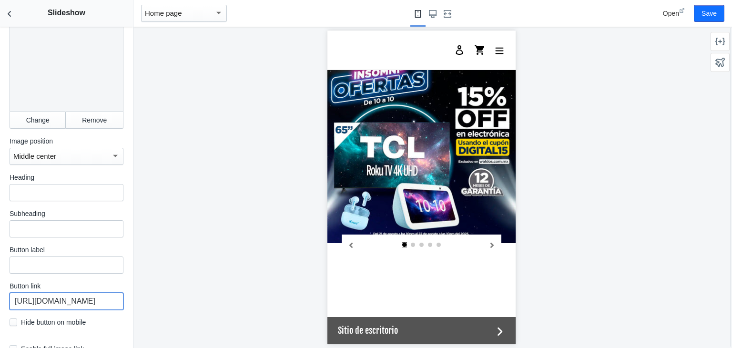
click at [90, 293] on input "https://waldos.com.mx/collections/juguetes" at bounding box center [67, 301] width 114 height 17
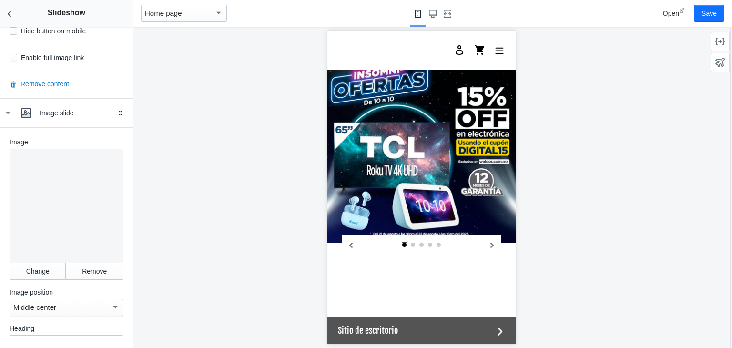
scroll to position [1935, 0]
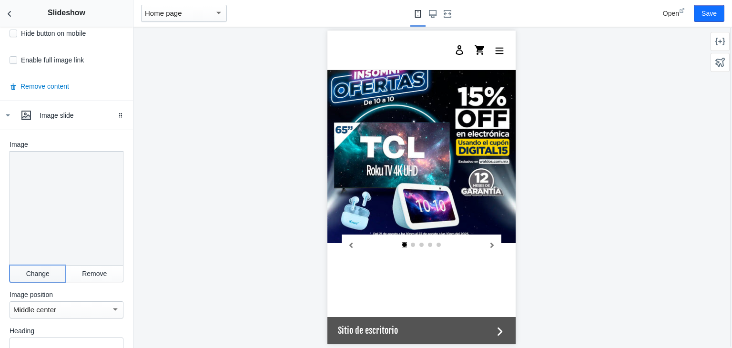
click at [38, 265] on button "Change" at bounding box center [38, 273] width 56 height 17
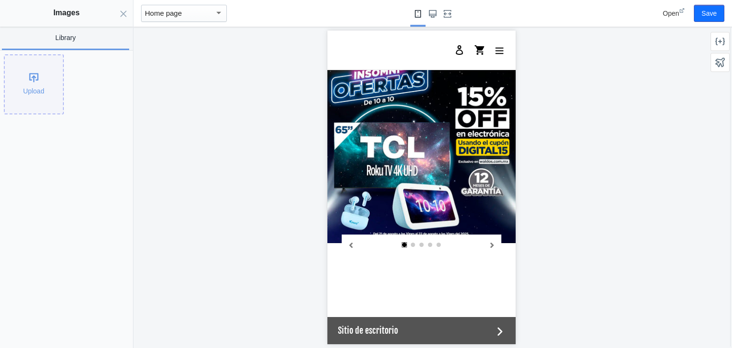
click at [35, 70] on div "Upload" at bounding box center [34, 84] width 58 height 58
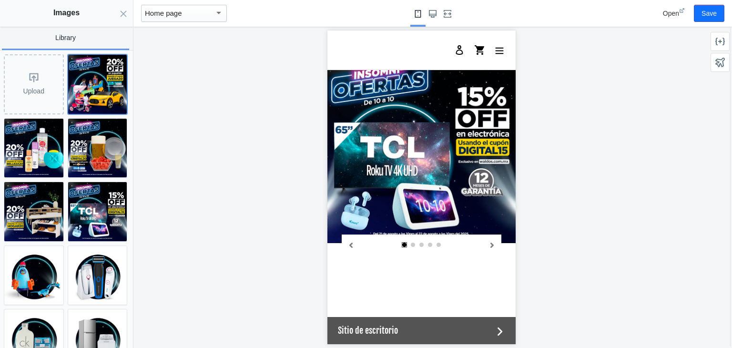
click at [97, 95] on img at bounding box center [97, 84] width 59 height 59
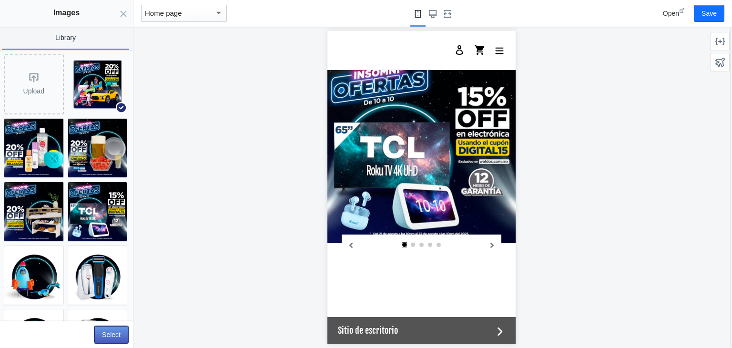
click at [113, 335] on button "Select" at bounding box center [111, 334] width 34 height 17
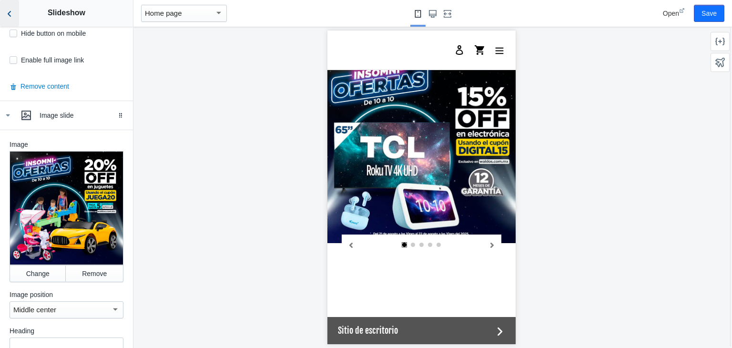
click at [10, 9] on icon "Back to sections" at bounding box center [10, 14] width 10 height 10
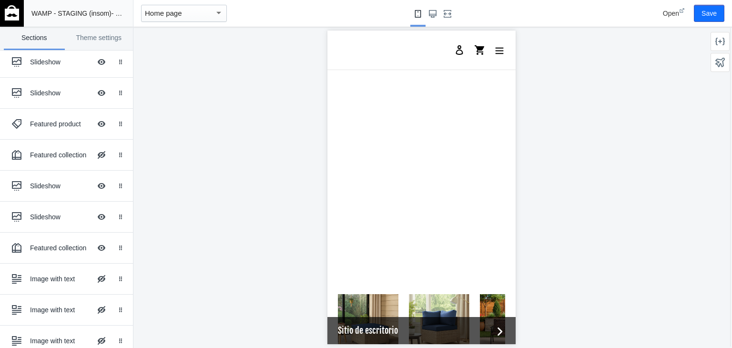
scroll to position [1094, 0]
click at [53, 208] on div "Slideshow Hide Image with text overlay" at bounding box center [59, 216] width 105 height 21
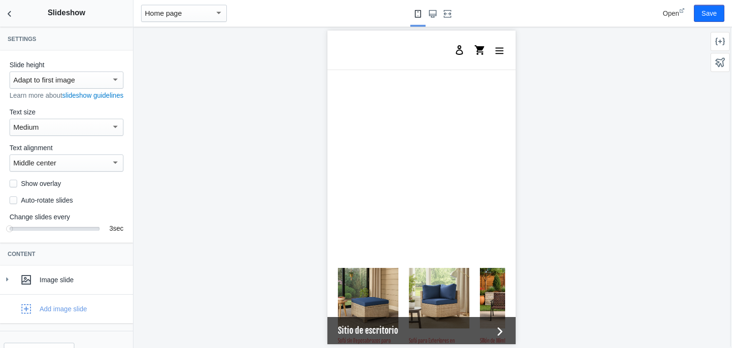
scroll to position [31, 0]
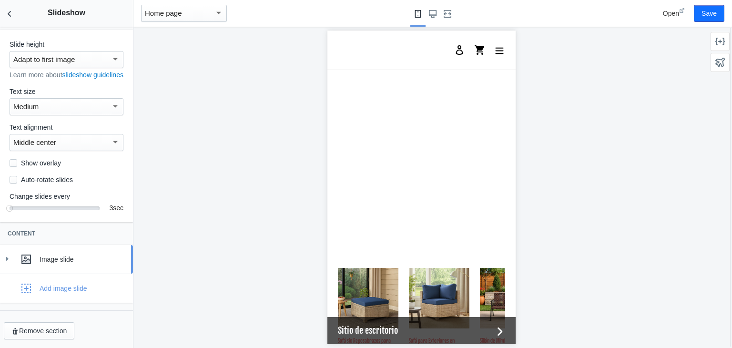
click at [12, 265] on div "Image slide" at bounding box center [66, 259] width 119 height 19
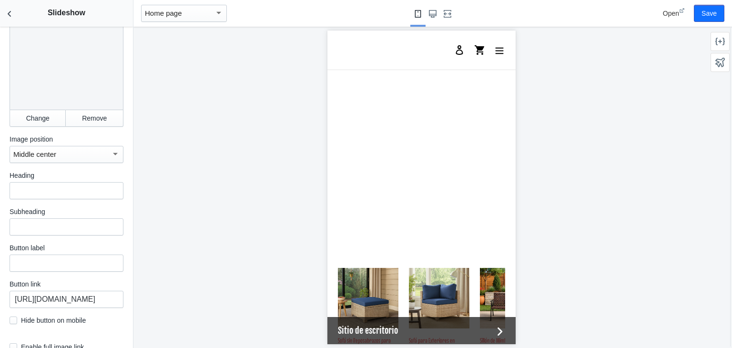
scroll to position [320, 0]
click at [76, 304] on input "https://waldos.com.mx/products/bicicleta-electrica-negra-kiwo-gy801" at bounding box center [67, 298] width 114 height 17
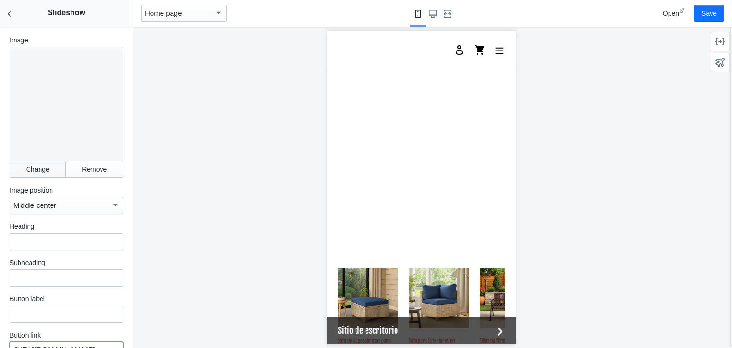
scroll to position [269, 0]
click at [33, 174] on button "Change" at bounding box center [38, 169] width 56 height 17
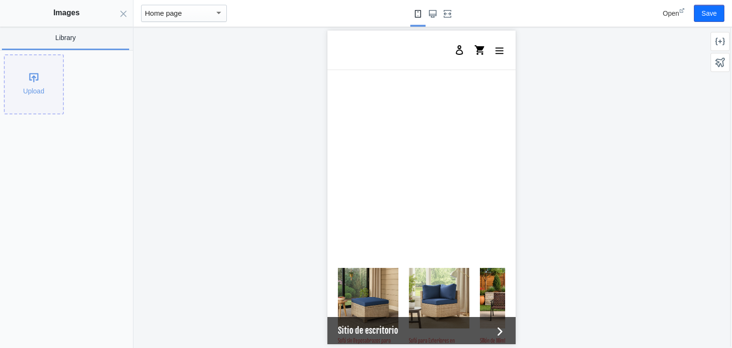
click at [42, 63] on div "Upload" at bounding box center [34, 84] width 58 height 58
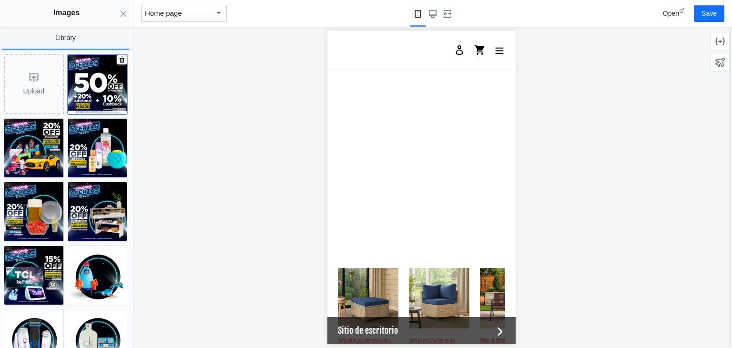
click at [99, 79] on img at bounding box center [97, 84] width 59 height 59
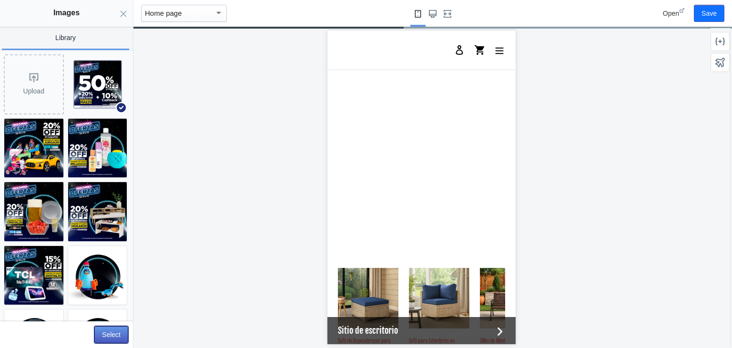
click at [121, 326] on button "Select" at bounding box center [111, 334] width 34 height 17
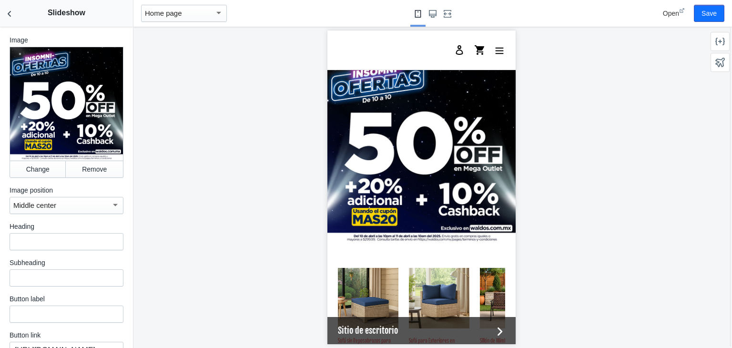
scroll to position [435, 0]
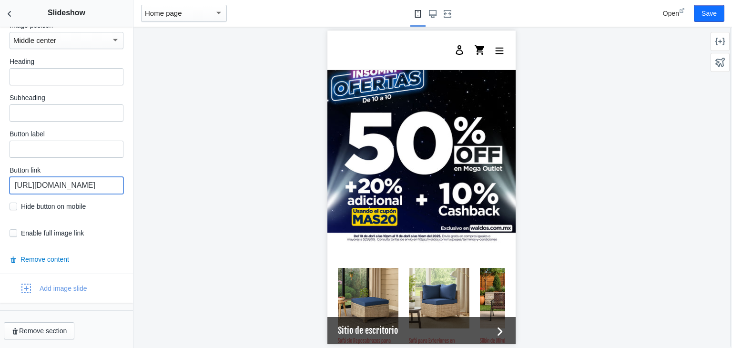
click at [60, 191] on input "https://waldos.com.mx/products/bicicleta-electrica-negra-kiwo-gy801" at bounding box center [67, 185] width 114 height 17
paste input "collections/mega-50-off"
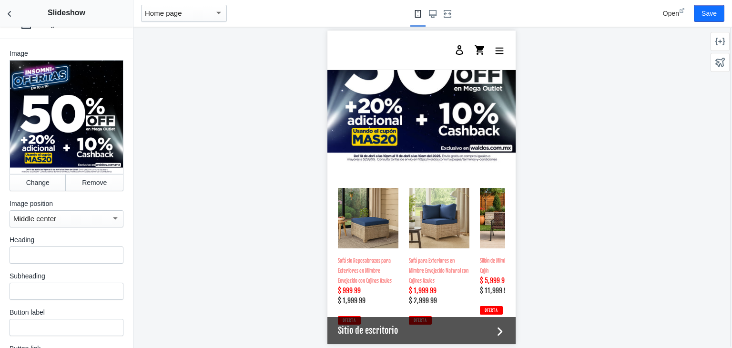
scroll to position [1203, 0]
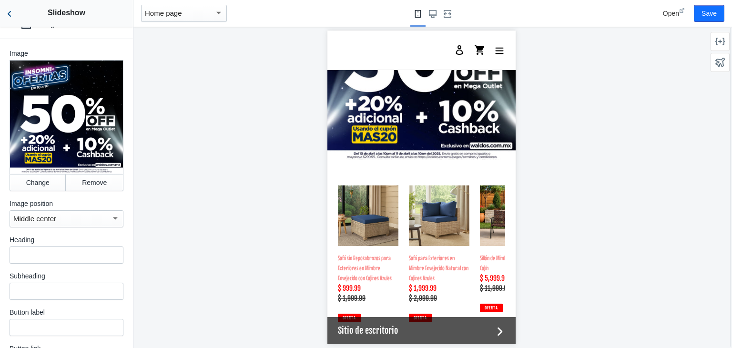
type input "https://waldos.com.mx/collections/mega-50-off"
click at [8, 11] on icon "Back to sections" at bounding box center [10, 14] width 10 height 10
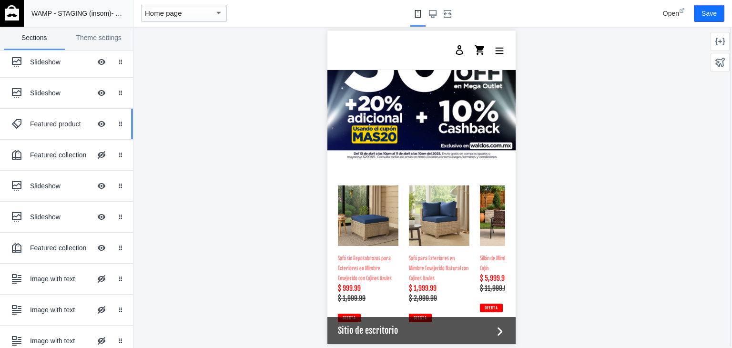
scroll to position [0, 0]
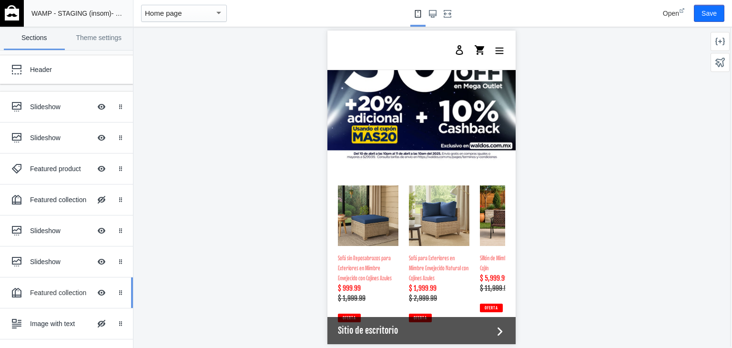
click at [62, 293] on div "Featured collection" at bounding box center [60, 293] width 61 height 10
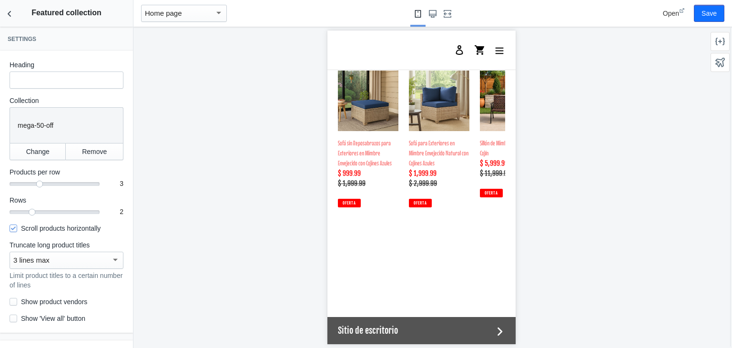
scroll to position [1334, 0]
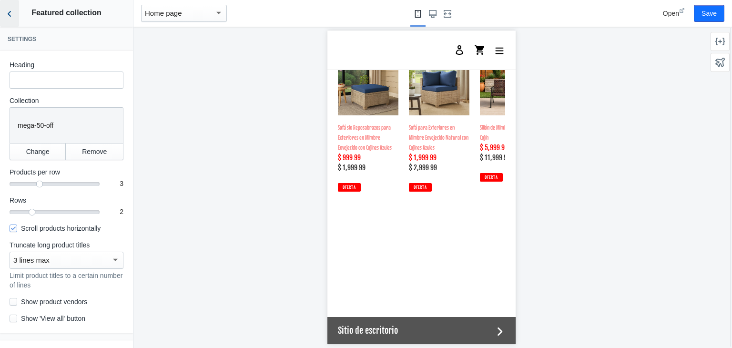
click at [10, 10] on icon "Back to sections" at bounding box center [10, 14] width 10 height 10
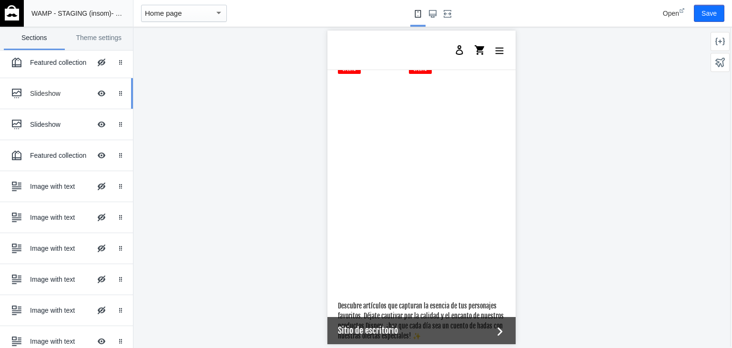
scroll to position [139, 0]
click at [93, 184] on button "Hide Image with text overlay" at bounding box center [101, 185] width 21 height 21
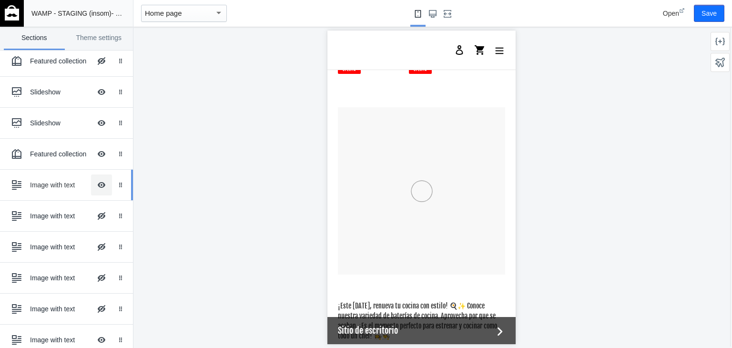
scroll to position [1502, 0]
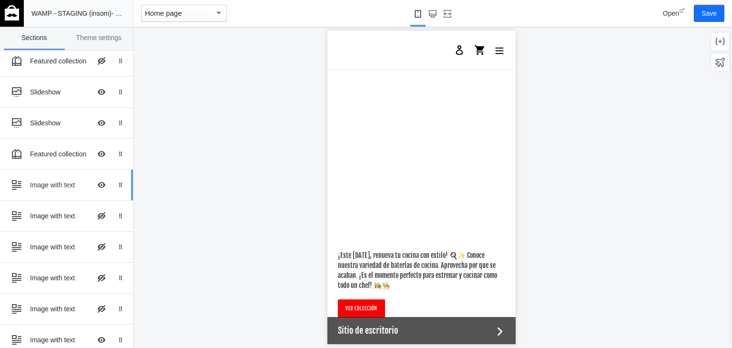
click at [44, 184] on div "Image with text" at bounding box center [60, 185] width 61 height 10
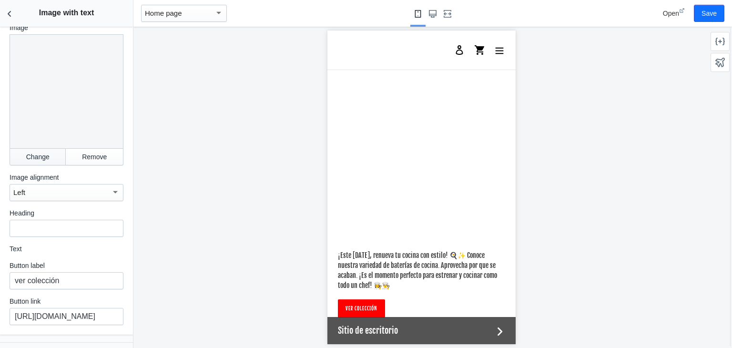
scroll to position [38, 0]
click at [41, 148] on button "Change" at bounding box center [38, 156] width 56 height 17
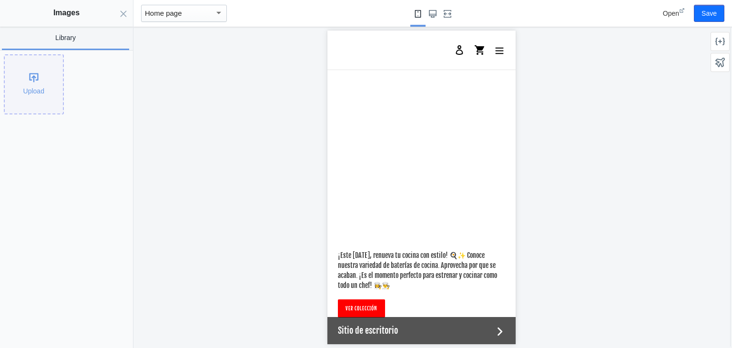
click at [44, 76] on div "Upload" at bounding box center [34, 84] width 58 height 58
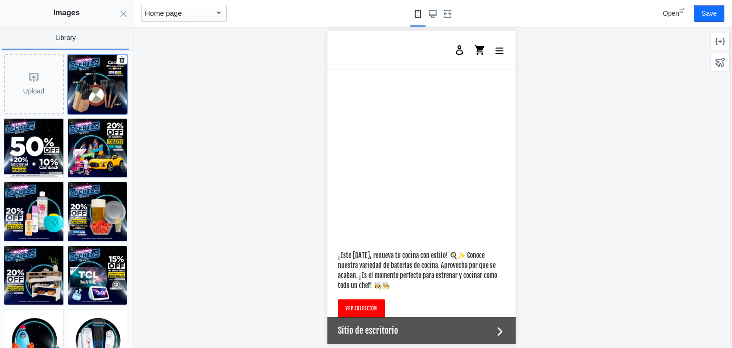
click at [97, 94] on img at bounding box center [97, 84] width 59 height 59
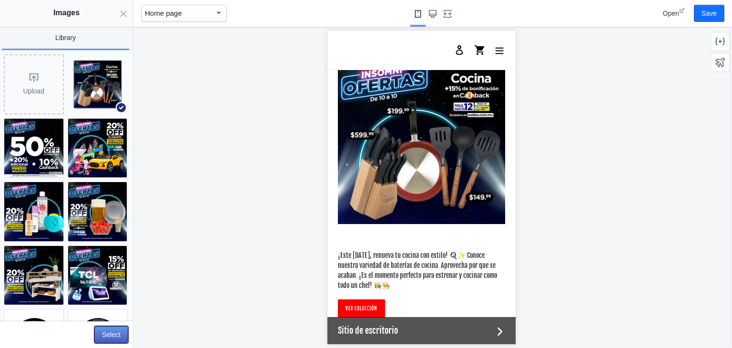
click at [112, 332] on button "Select" at bounding box center [111, 334] width 34 height 17
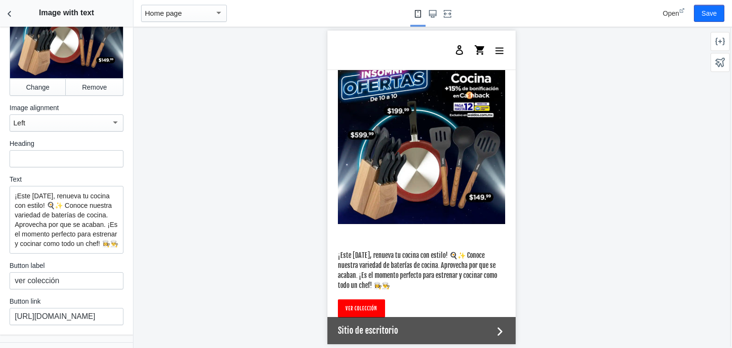
scroll to position [108, 0]
click at [85, 207] on p "¡Este fin de año, renueva tu cocina con estilo! 🍳✨ Conoce nuestra variedad de b…" at bounding box center [66, 218] width 103 height 57
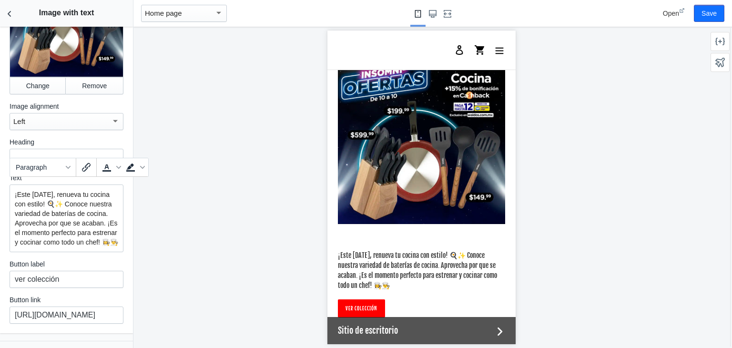
click at [85, 207] on p "¡Este fin de año, renueva tu cocina con estilo! 🍳✨ Conoce nuestra variedad de b…" at bounding box center [66, 218] width 103 height 57
click at [108, 207] on p "¡Este fin de año, renueva tu cocina con estilo! 🍳✨ Conoce nuestra variedad de a…" at bounding box center [66, 218] width 103 height 57
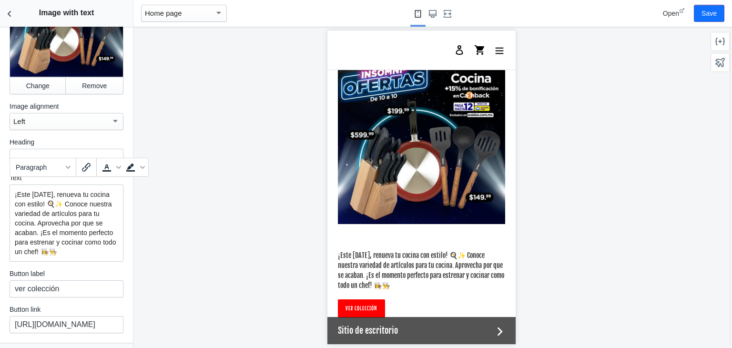
scroll to position [140, 0]
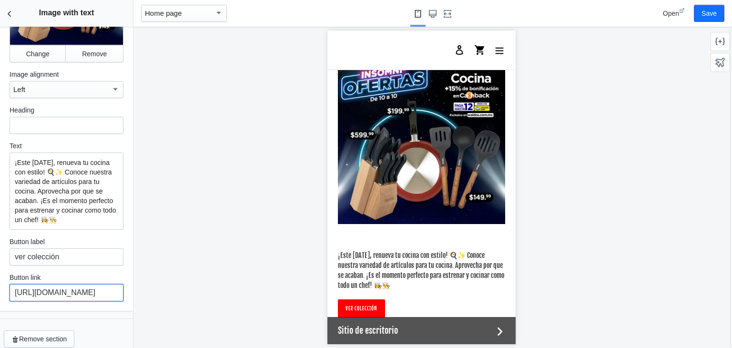
click at [80, 285] on input "https://waldos.com.mx/collections/baterias-de-cocina" at bounding box center [67, 292] width 114 height 17
click at [50, 285] on input "https://waldos.com.mx/collections/baterias-de-cocina" at bounding box center [67, 292] width 114 height 17
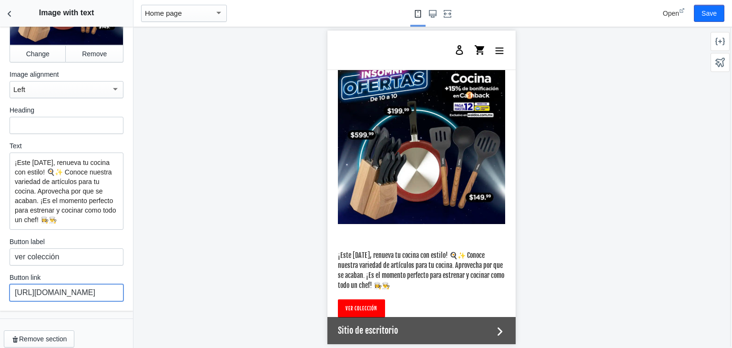
click at [50, 285] on input "https://waldos.com.mx/collections/baterias-de-cocina" at bounding box center [67, 292] width 114 height 17
paste input "text"
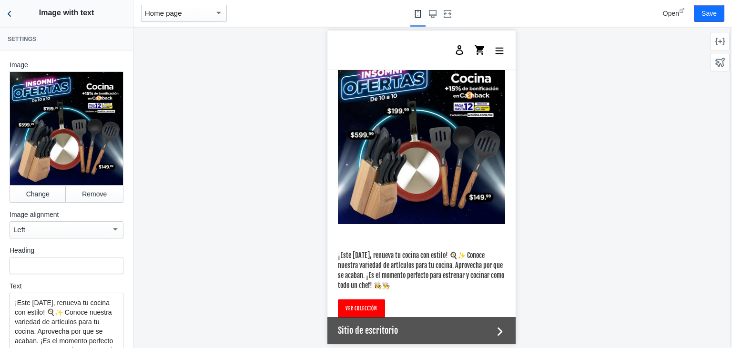
type input "https://waldos.com.mx/collections/cocina"
click at [9, 17] on icon "Back to sections" at bounding box center [10, 14] width 10 height 10
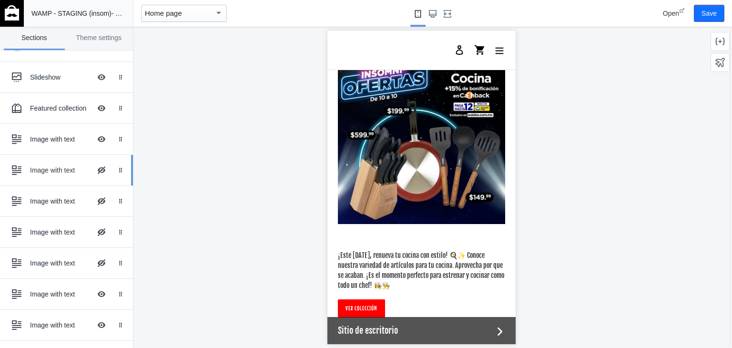
scroll to position [186, 0]
click at [95, 169] on button "Hide Image with text overlay" at bounding box center [101, 168] width 21 height 21
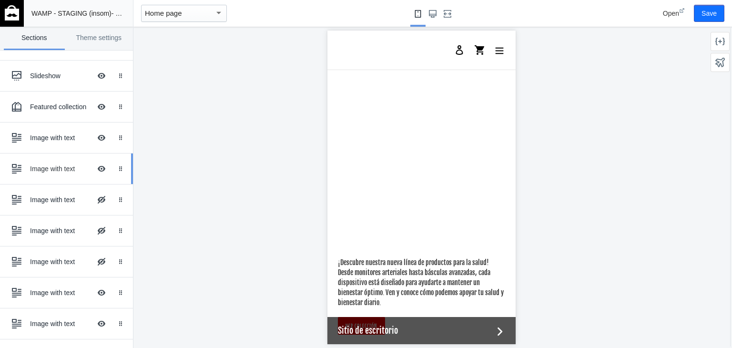
click at [33, 167] on div "Image with text" at bounding box center [60, 169] width 61 height 10
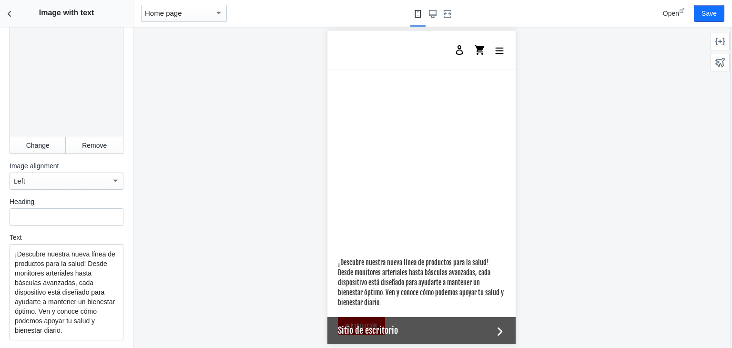
scroll to position [159, 0]
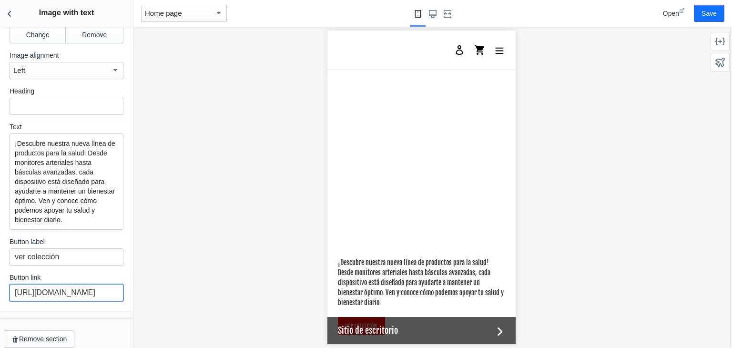
click at [62, 284] on input "https://waldos.com.mx/collections/vida-fit" at bounding box center [67, 292] width 114 height 17
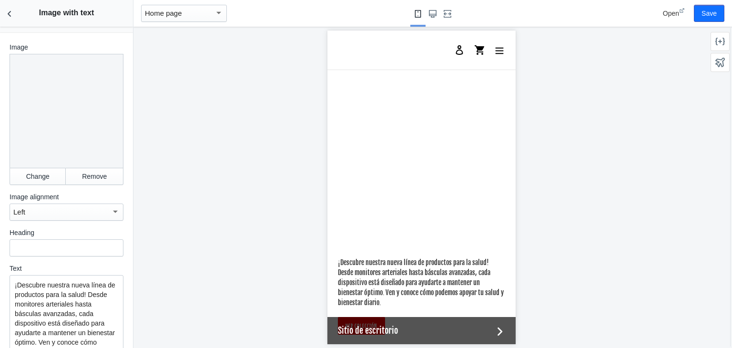
scroll to position [15, 0]
click at [41, 162] on div at bounding box center [67, 114] width 114 height 114
click at [42, 171] on button "Change" at bounding box center [38, 179] width 56 height 17
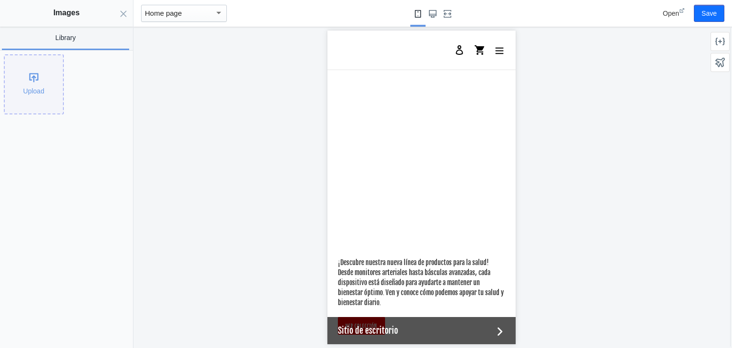
click at [28, 89] on div "Upload" at bounding box center [34, 84] width 58 height 58
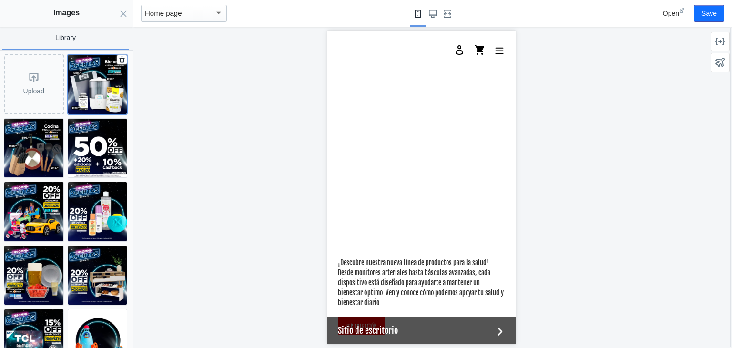
click at [93, 87] on img at bounding box center [97, 84] width 59 height 59
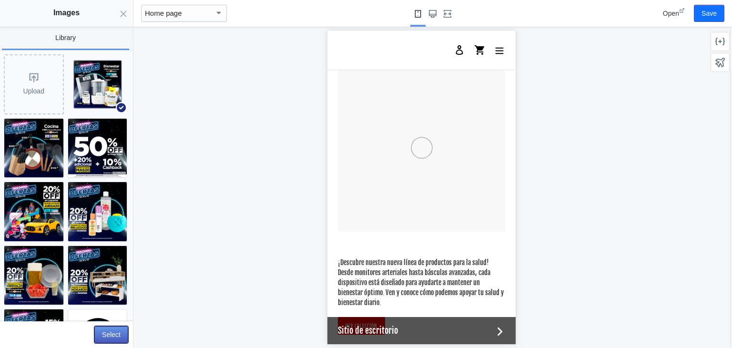
click at [113, 335] on button "Select" at bounding box center [111, 334] width 34 height 17
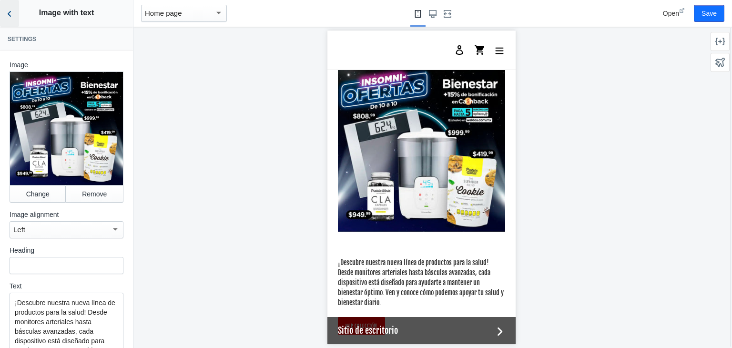
click at [9, 14] on use "Back to sections" at bounding box center [9, 14] width 3 height 6
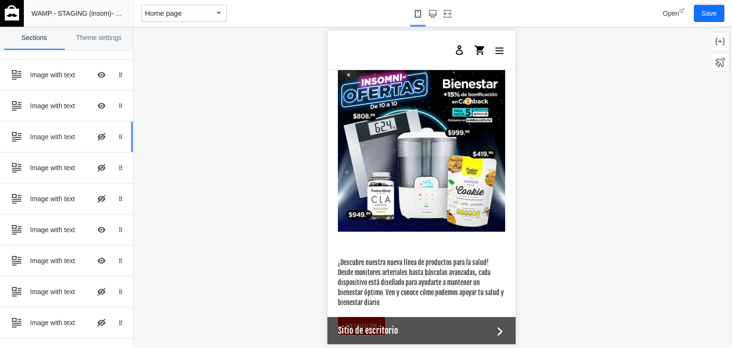
scroll to position [258, 0]
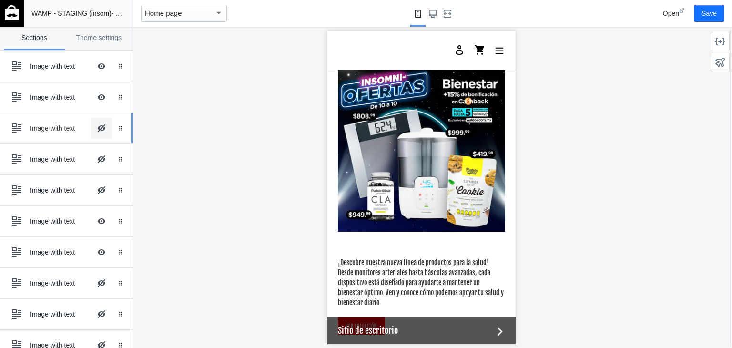
click at [96, 128] on button "Hide Image with text overlay" at bounding box center [101, 128] width 21 height 21
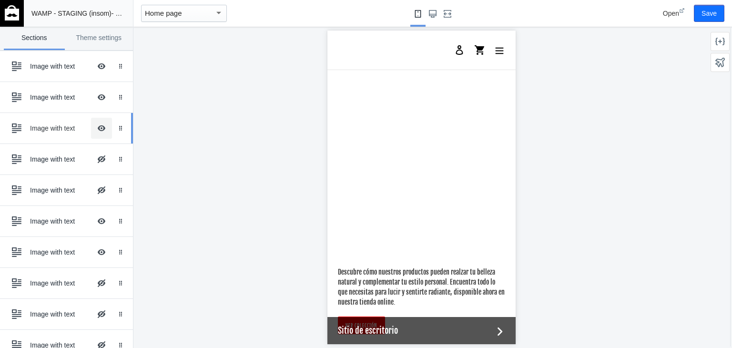
scroll to position [2085, 0]
click at [96, 128] on button "Hide Image with text overlay" at bounding box center [101, 128] width 21 height 21
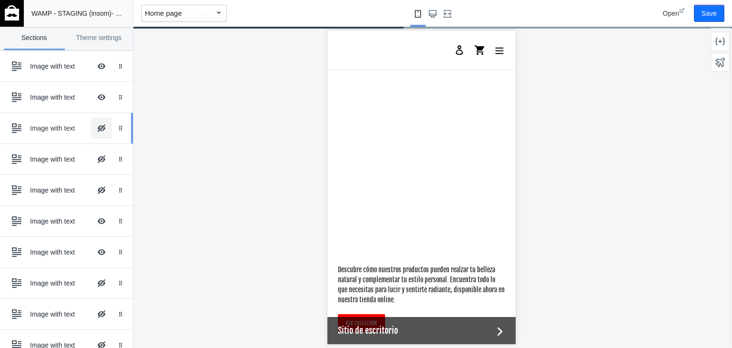
scroll to position [1799, 0]
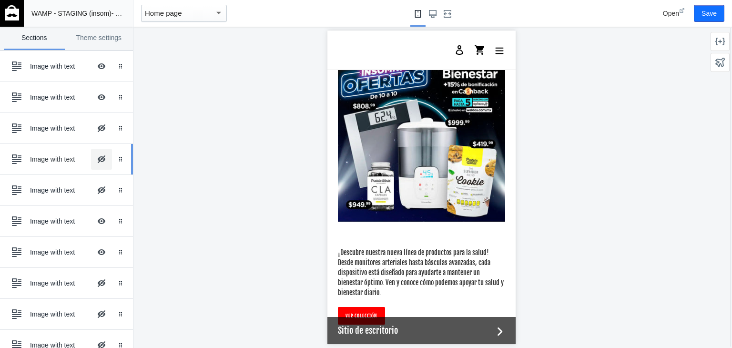
click at [93, 155] on button "Hide Image with text overlay" at bounding box center [101, 159] width 21 height 21
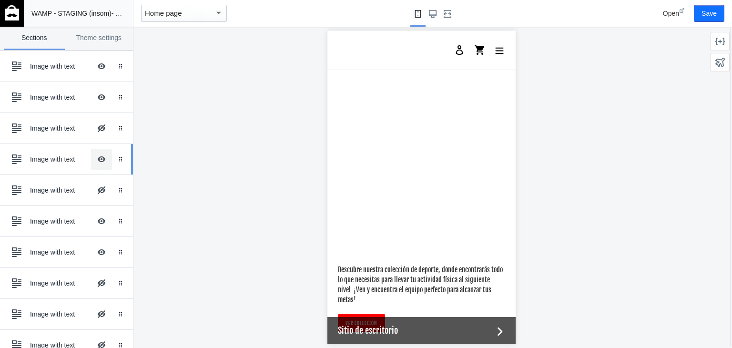
click at [93, 155] on button "Hide Image with text overlay" at bounding box center [101, 159] width 21 height 21
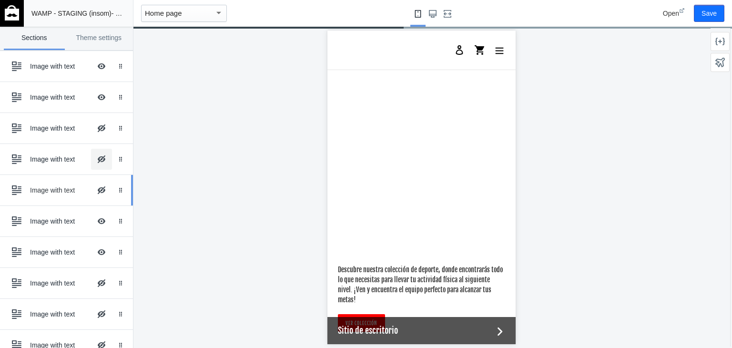
scroll to position [1799, 0]
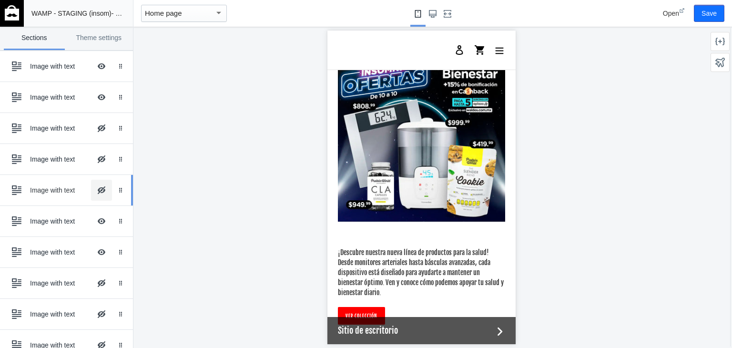
click at [92, 189] on button "Hide Image with text overlay" at bounding box center [101, 190] width 21 height 21
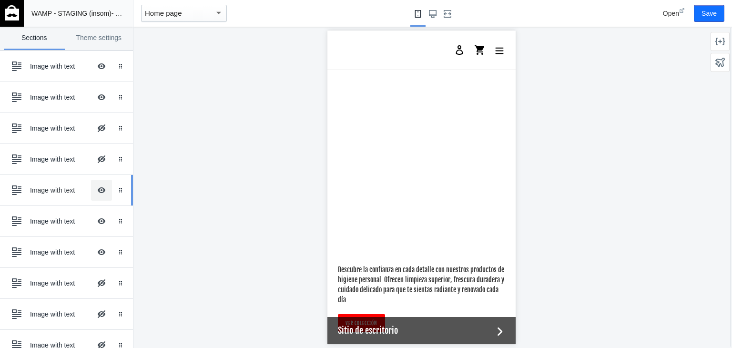
click at [92, 189] on button "Hide Image with text overlay" at bounding box center [101, 190] width 21 height 21
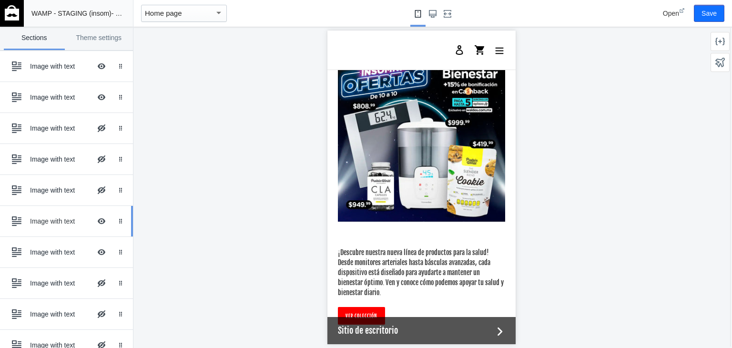
click at [63, 219] on div "Image with text" at bounding box center [60, 221] width 61 height 10
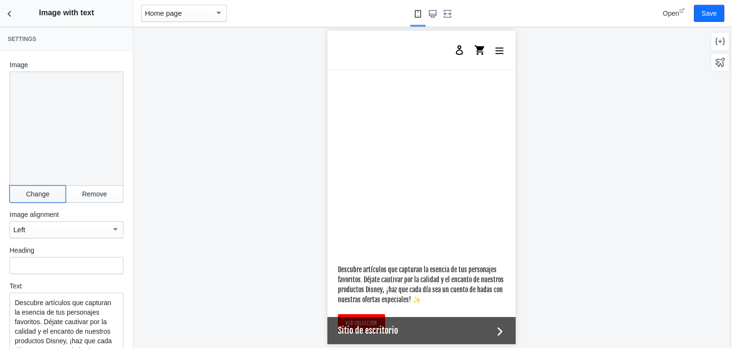
click at [39, 186] on button "Change" at bounding box center [38, 194] width 56 height 17
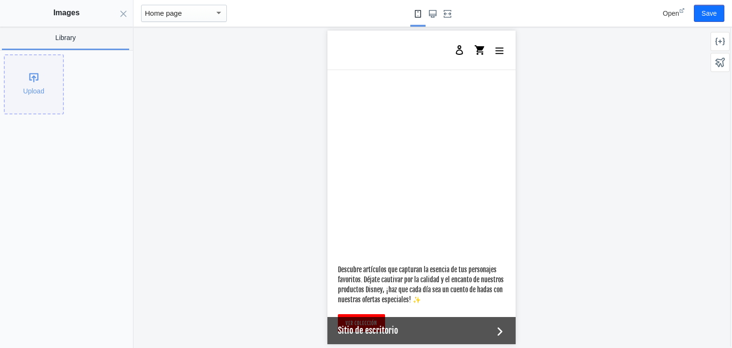
click at [44, 93] on div "Upload" at bounding box center [34, 84] width 58 height 58
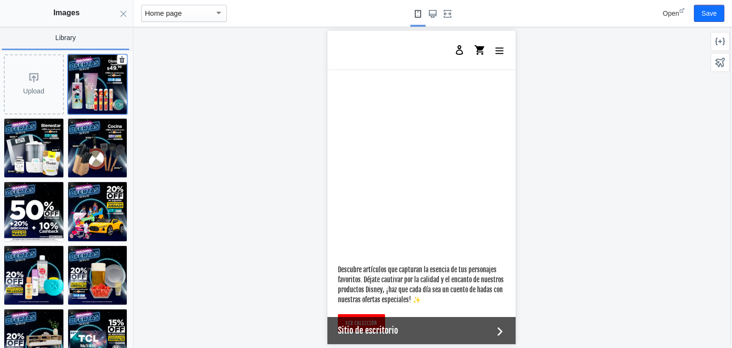
click at [79, 74] on img at bounding box center [97, 84] width 59 height 59
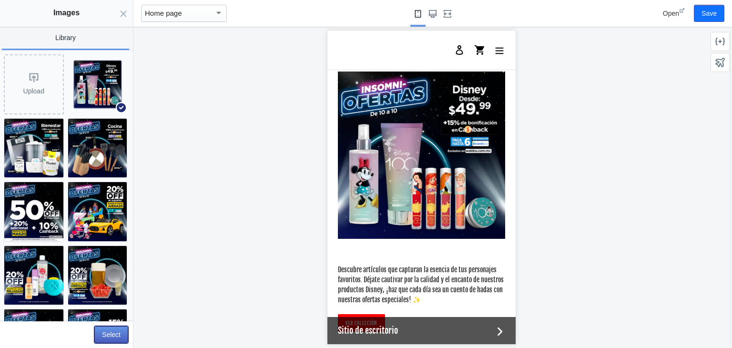
click at [108, 331] on button "Select" at bounding box center [111, 334] width 34 height 17
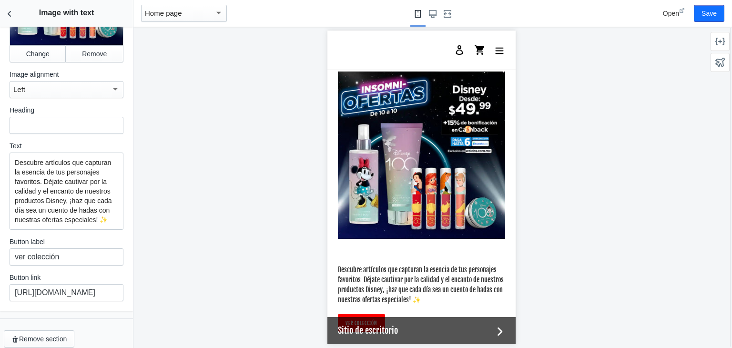
scroll to position [0, 0]
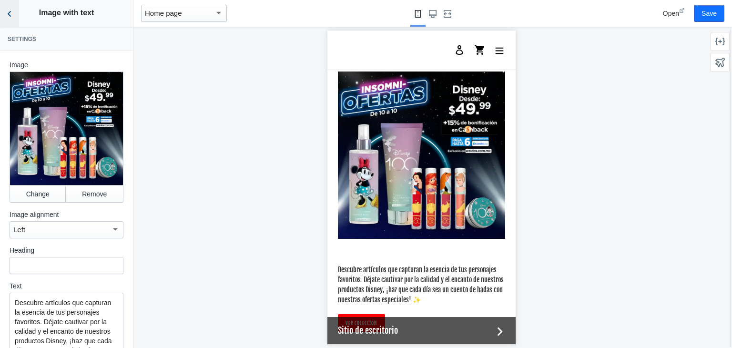
click at [13, 11] on icon "Back to sections" at bounding box center [10, 14] width 10 height 10
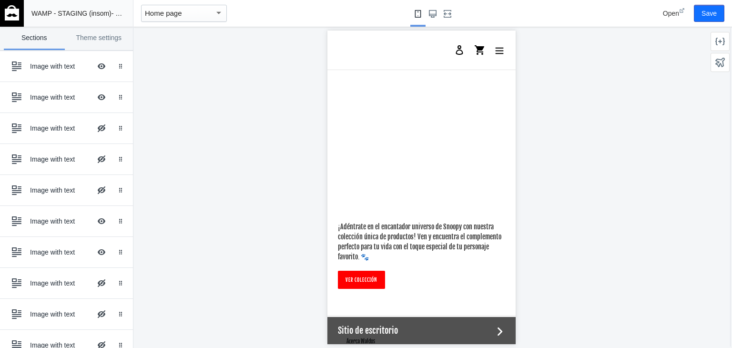
scroll to position [2423, 0]
click at [93, 251] on button "Hide Image with text overlay" at bounding box center [101, 252] width 21 height 21
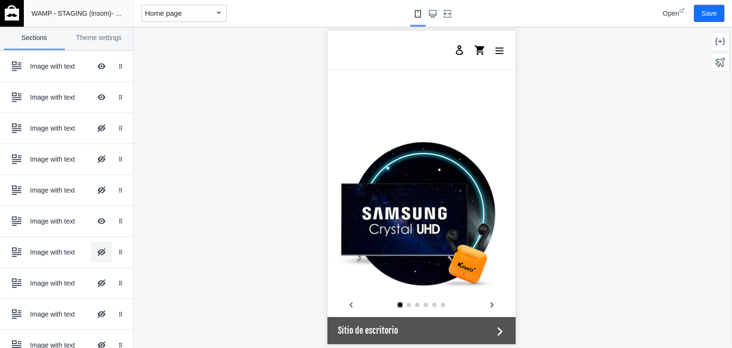
scroll to position [0, 0]
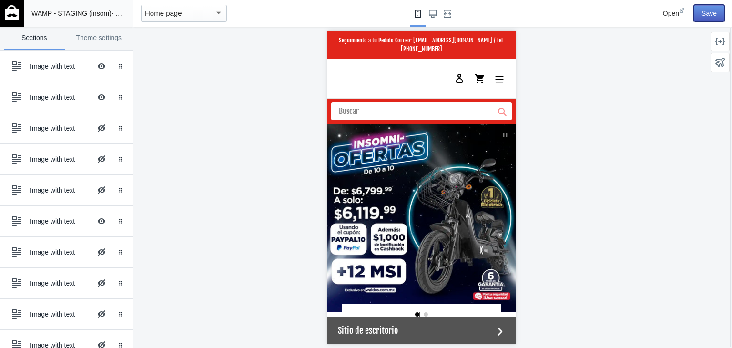
click at [713, 15] on button "Save" at bounding box center [709, 13] width 31 height 17
click at [8, 12] on img at bounding box center [12, 12] width 14 height 15
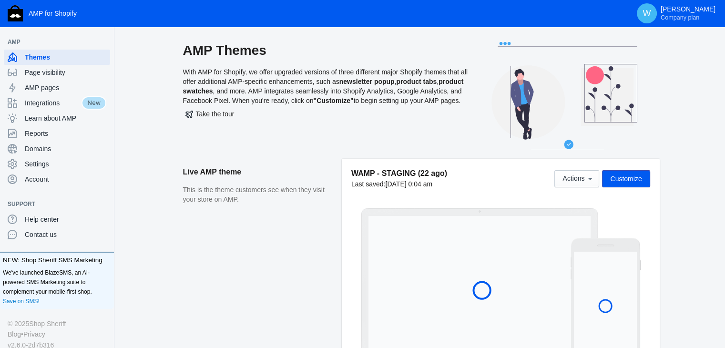
click at [307, 263] on aside "Live AMP theme This is the theme customers see when they visit your store on AM…" at bounding box center [262, 264] width 159 height 211
